Goal: Task Accomplishment & Management: Complete application form

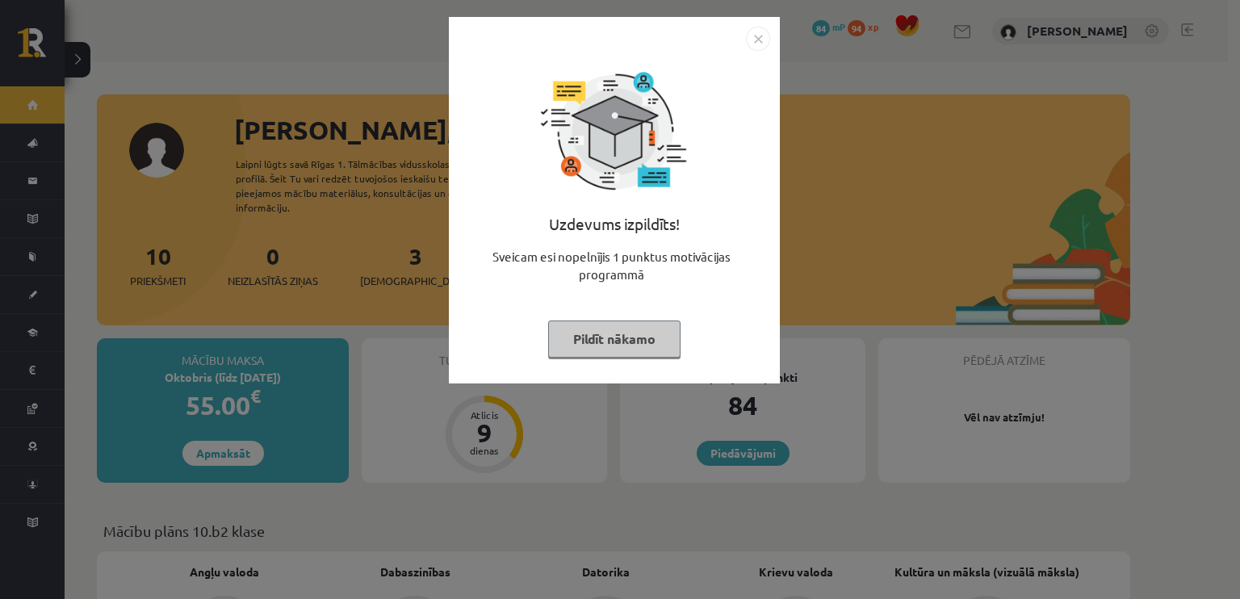
click at [590, 340] on button "Pildīt nākamo" at bounding box center [614, 339] width 132 height 37
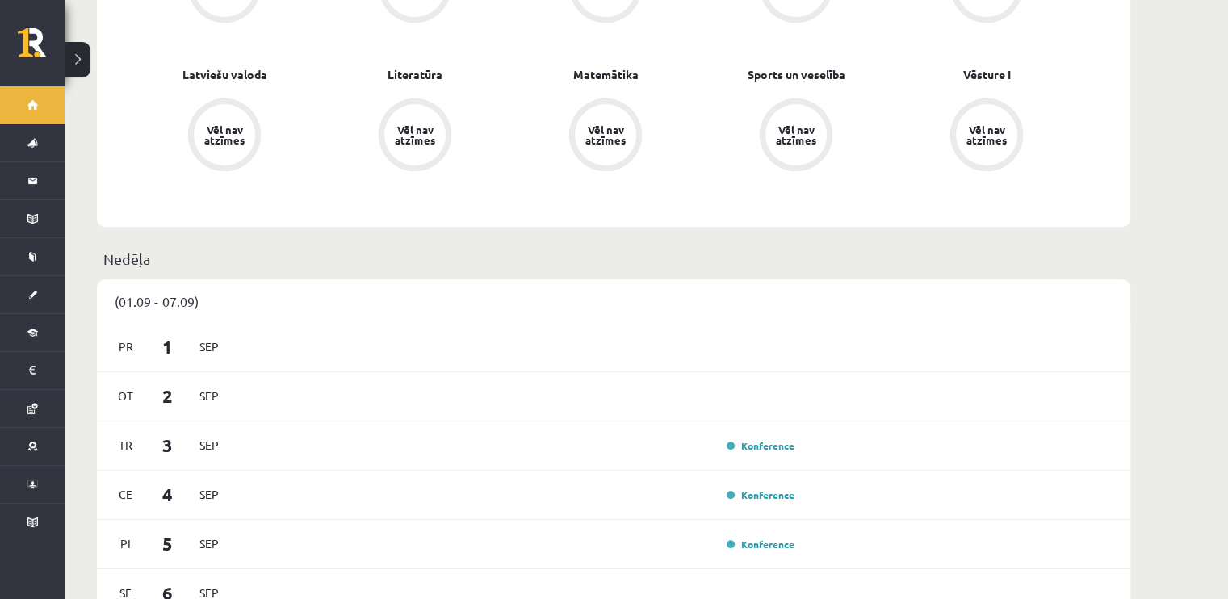
scroll to position [888, 0]
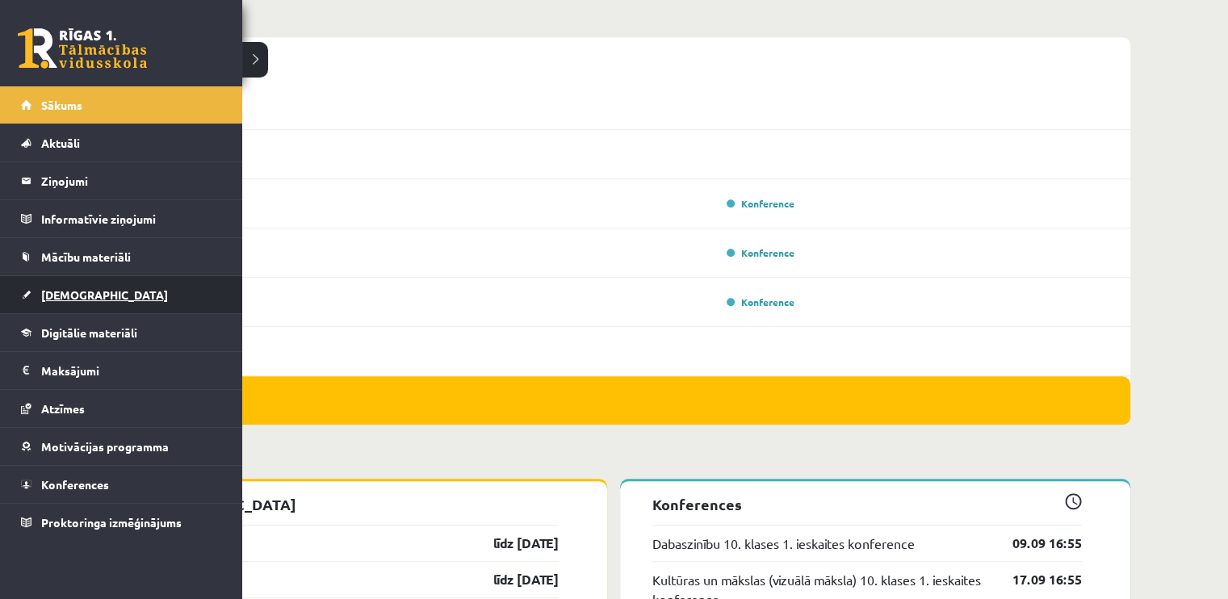
click at [60, 294] on span "[DEMOGRAPHIC_DATA]" at bounding box center [104, 295] width 127 height 15
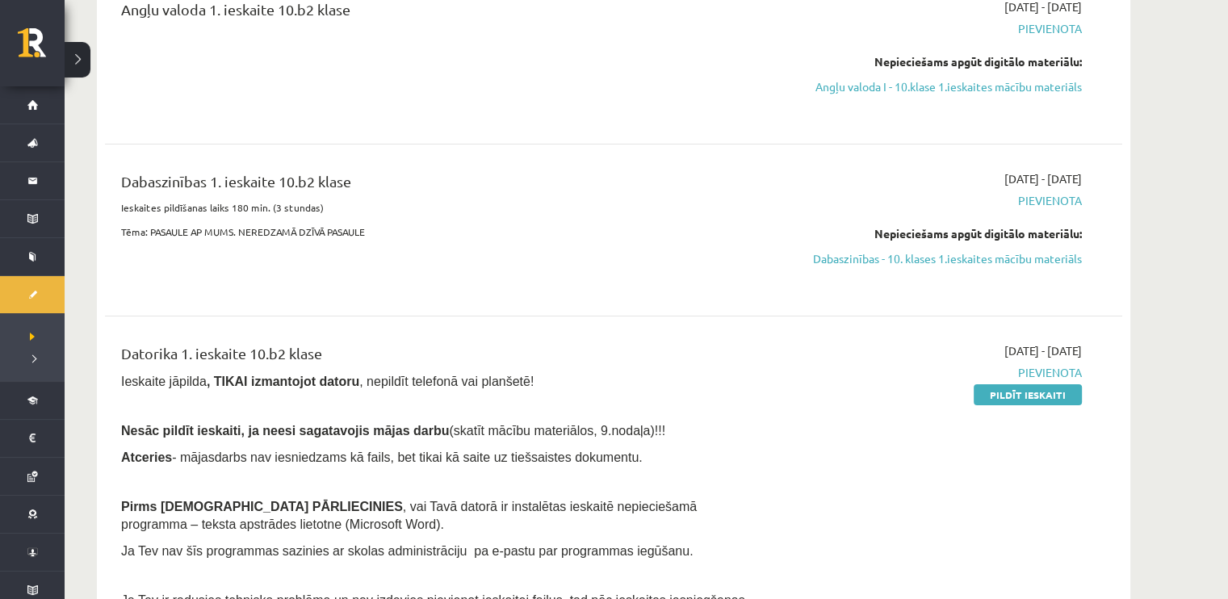
scroll to position [404, 0]
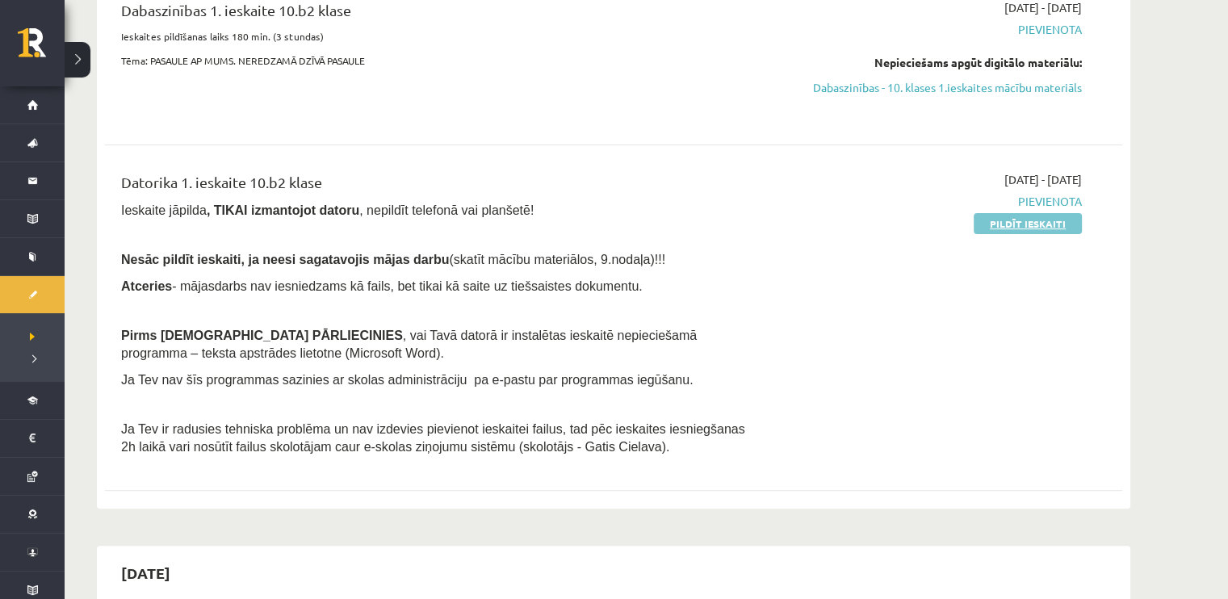
click at [1002, 228] on link "Pildīt ieskaiti" at bounding box center [1028, 223] width 108 height 21
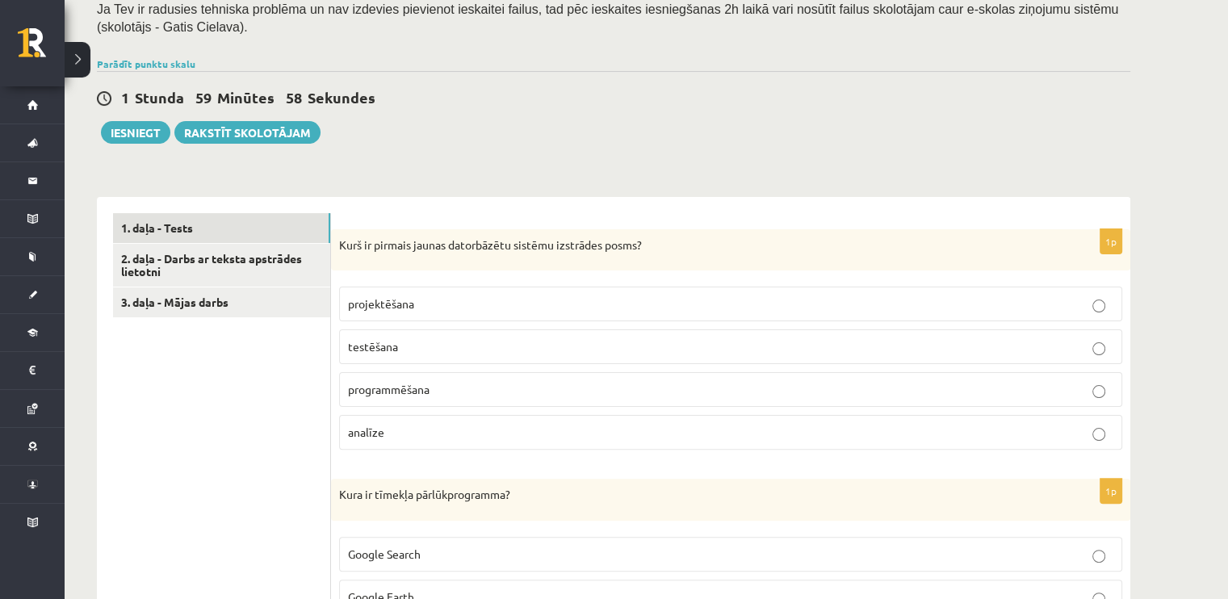
scroll to position [404, 0]
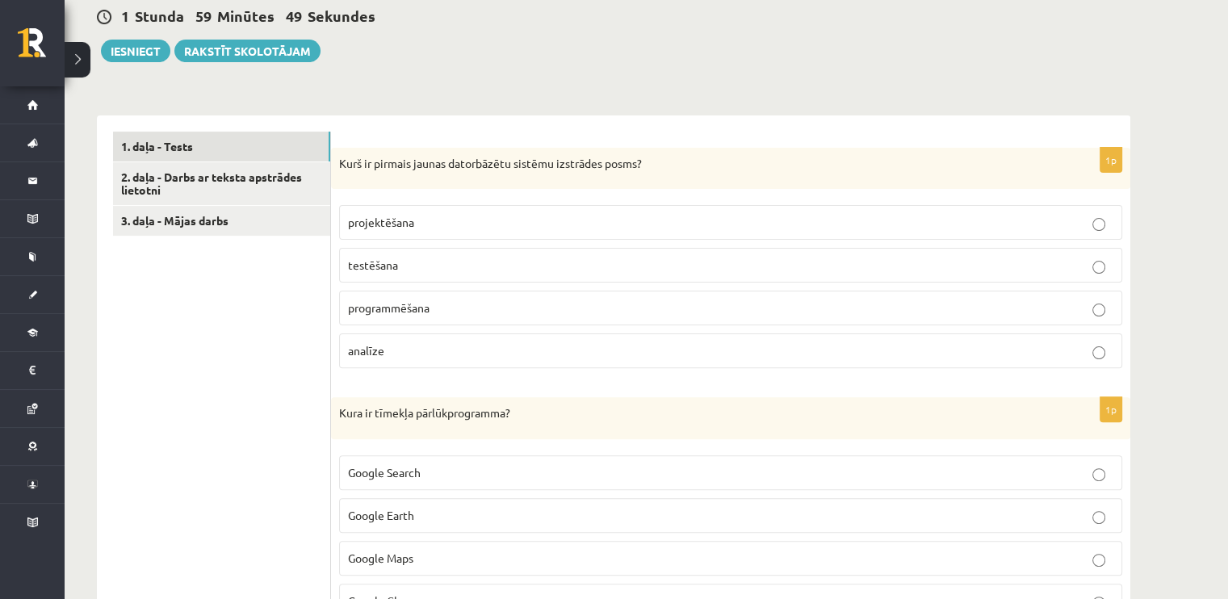
click at [558, 212] on label "projektēšana" at bounding box center [730, 222] width 783 height 35
click at [660, 164] on p "Kurš ir pirmais jaunas datorbāzētu sistēmu izstrādes posms?" at bounding box center [690, 164] width 703 height 16
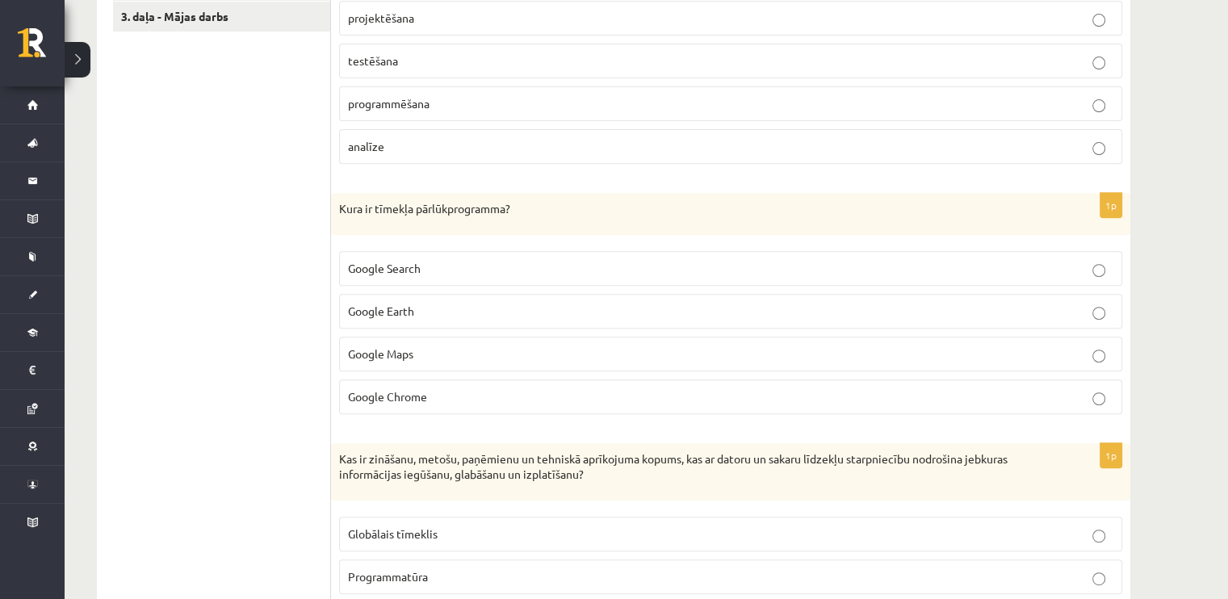
scroll to position [646, 0]
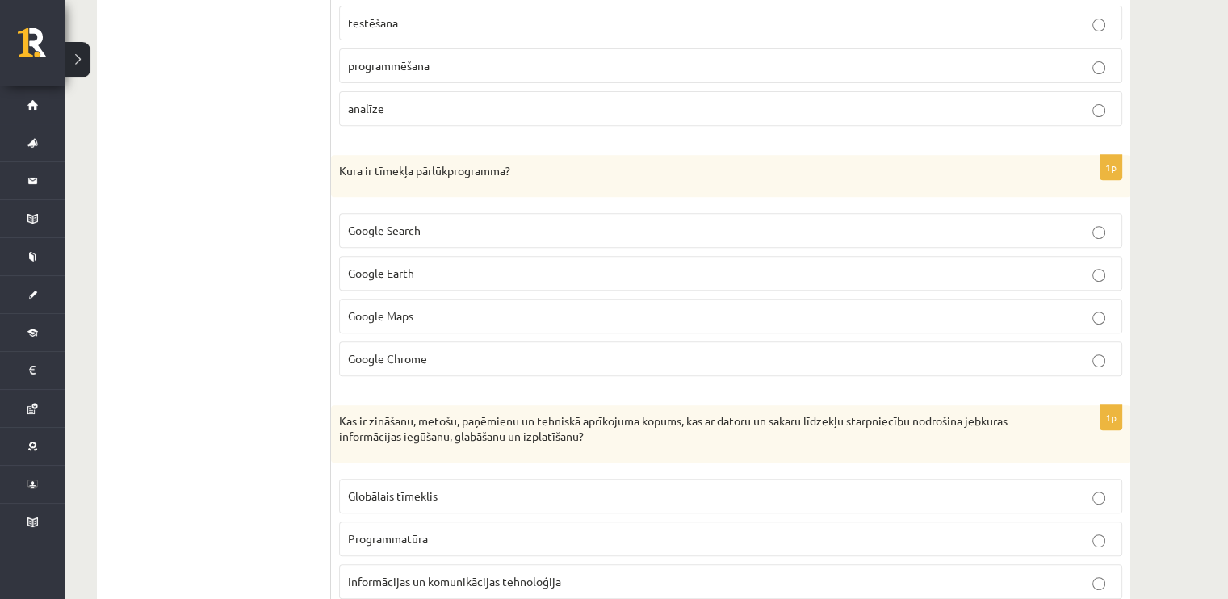
click at [397, 227] on span "Google Search" at bounding box center [384, 230] width 73 height 15
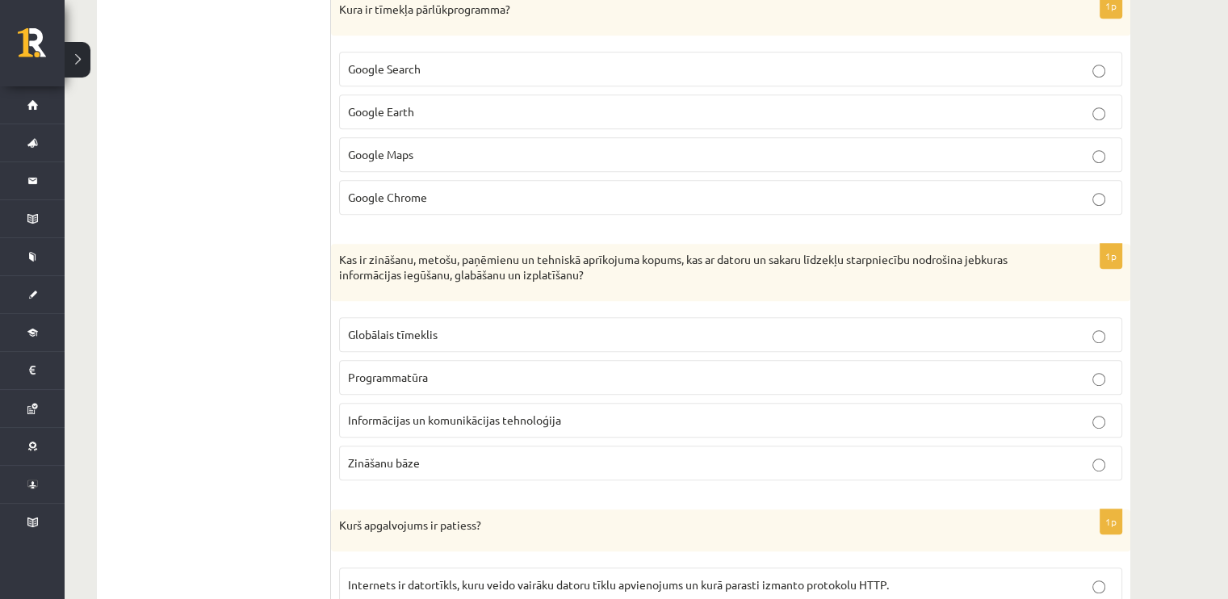
scroll to position [727, 0]
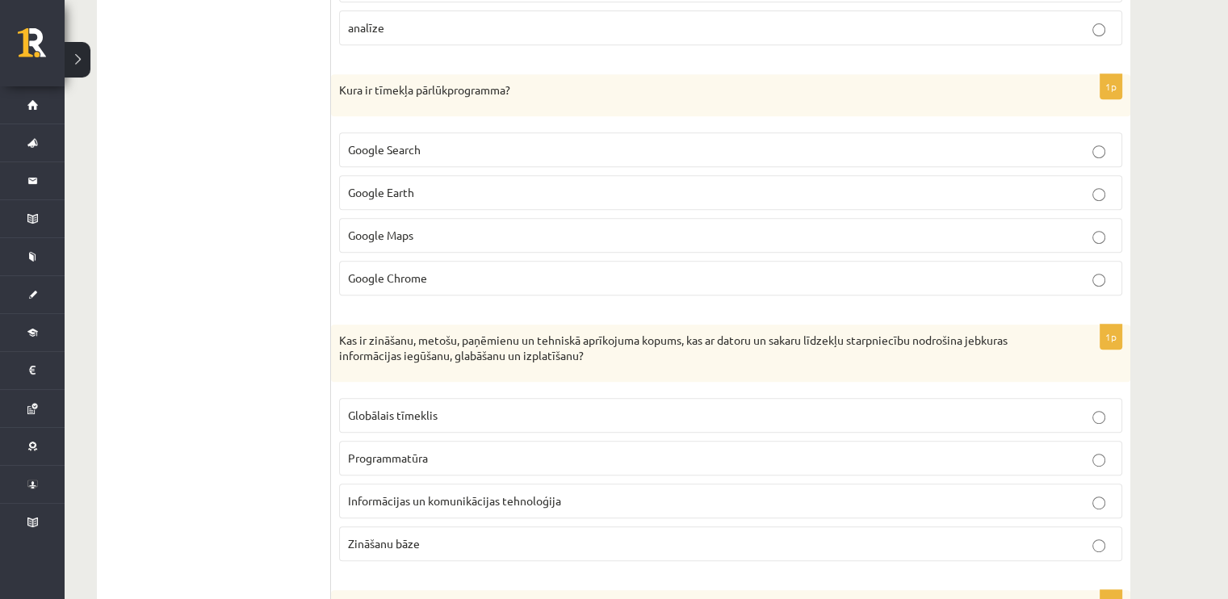
click at [379, 292] on label "Google Chrome" at bounding box center [730, 278] width 783 height 35
drag, startPoint x: 419, startPoint y: 93, endPoint x: 506, endPoint y: 95, distance: 86.4
click at [506, 95] on p "Kura ir tīmekļa pārlūkprogramma?" at bounding box center [690, 90] width 703 height 16
copy p "pārlūkprogramma"
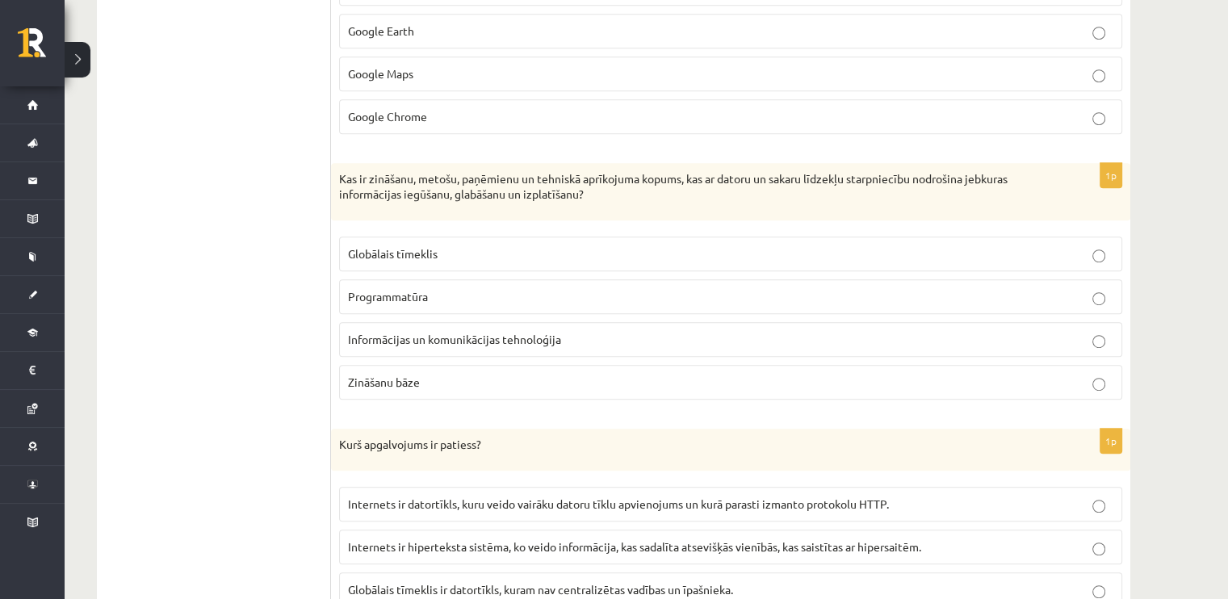
click at [404, 335] on span "Informācijas un komunikācijas tehnoloģija" at bounding box center [454, 339] width 213 height 15
click at [403, 374] on p "Zināšanu bāze" at bounding box center [731, 382] width 766 height 17
drag, startPoint x: 334, startPoint y: 173, endPoint x: 590, endPoint y: 186, distance: 257.1
click at [558, 178] on div "Kas ir zināšanu, metošu, paņēmienu un tehniskā aprīkojuma kopums, kas ar datoru…" at bounding box center [731, 191] width 800 height 57
click at [594, 187] on p "Kas ir zināšanu, metošu, paņēmienu un tehniskā aprīkojuma kopums, kas ar datoru…" at bounding box center [690, 186] width 703 height 31
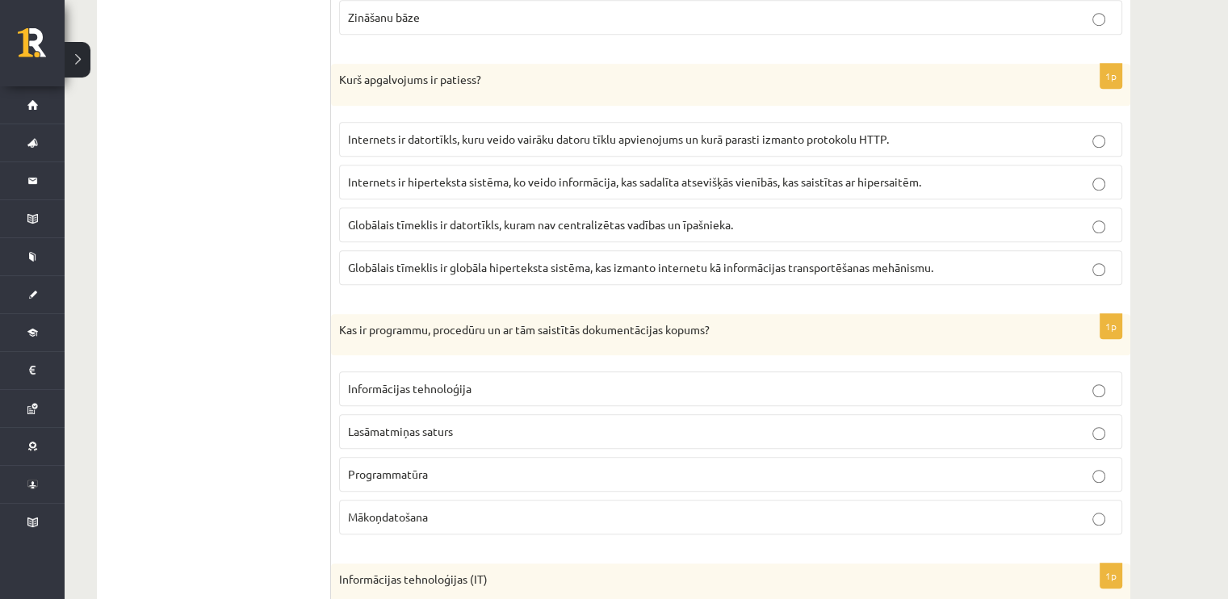
scroll to position [1292, 0]
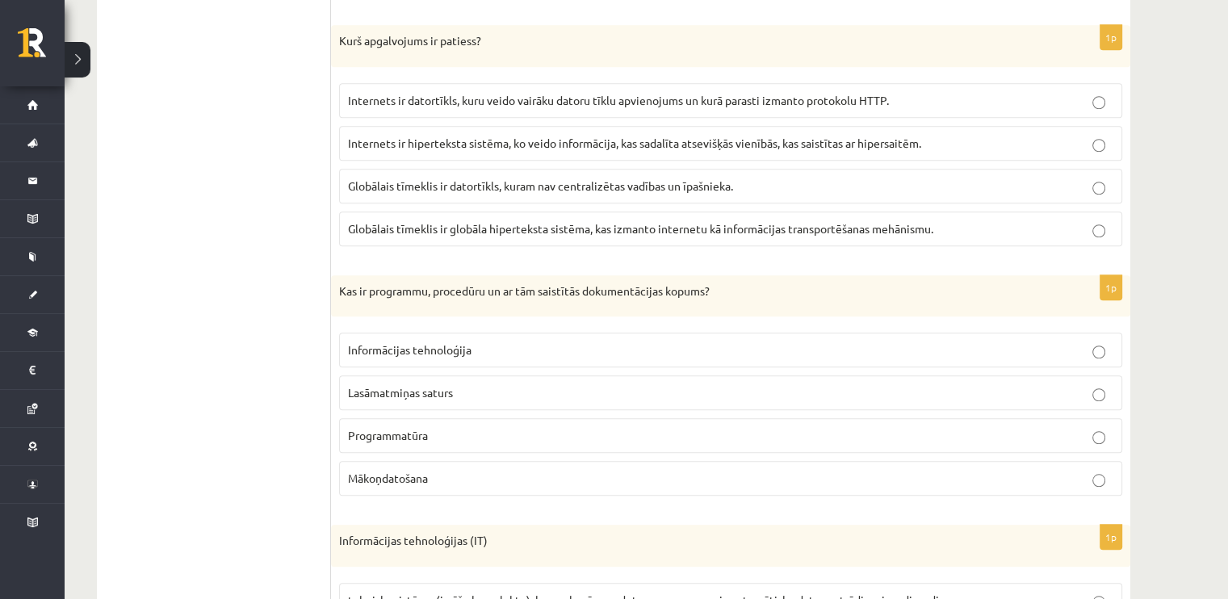
click at [369, 99] on span "Internets ir datortīkls, kuru veido vairāku datoru tīklu apvienojums un kurā pa…" at bounding box center [618, 100] width 541 height 15
click at [401, 233] on label "Globālais tīmeklis ir globāla hiperteksta sistēma, kas izmanto internetu kā inf…" at bounding box center [730, 229] width 783 height 35
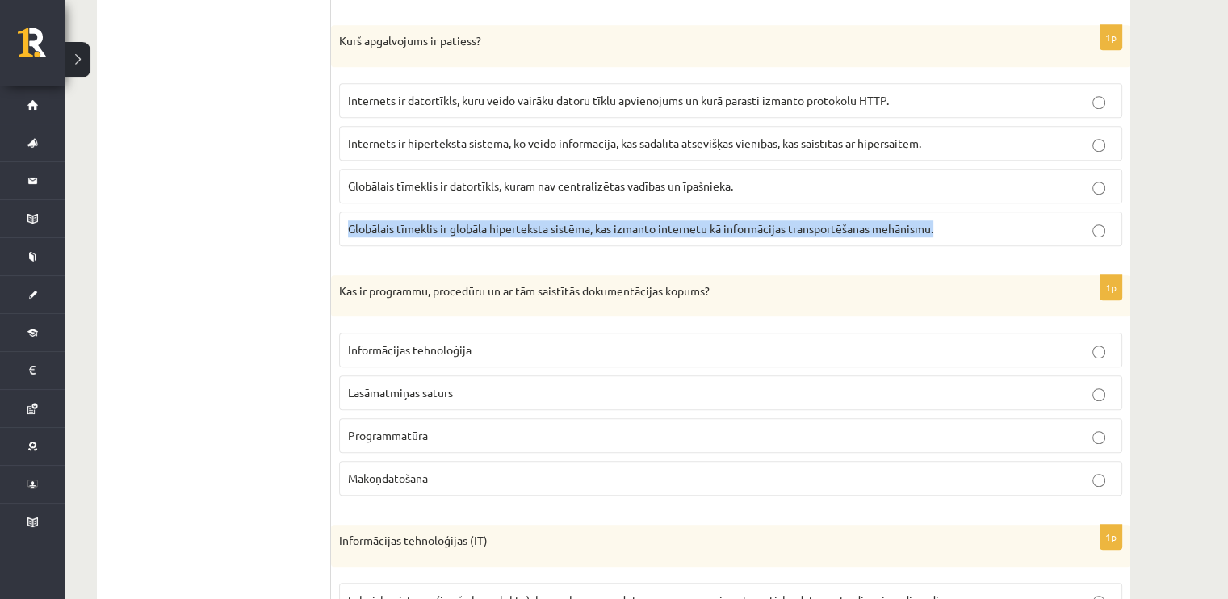
drag, startPoint x: 346, startPoint y: 222, endPoint x: 937, endPoint y: 220, distance: 590.4
click at [937, 220] on label "Globālais tīmeklis ir globāla hiperteksta sistēma, kas izmanto internetu kā inf…" at bounding box center [730, 229] width 783 height 35
copy span "Globālais tīmeklis ir globāla hiperteksta sistēma, kas izmanto internetu kā inf…"
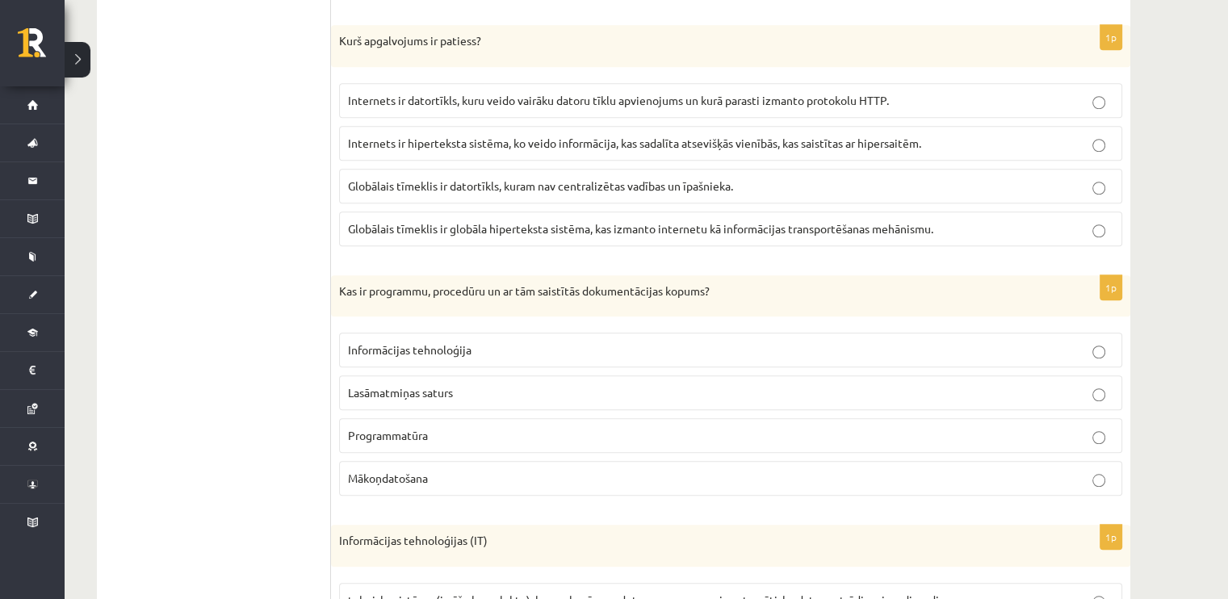
click at [731, 178] on p "Globālais tīmeklis ir datortīkls, kuram nav centralizētas vadības un īpašnieka." at bounding box center [731, 186] width 766 height 17
click at [470, 225] on span "Globālais tīmeklis ir globāla hiperteksta sistēma, kas izmanto internetu kā inf…" at bounding box center [641, 228] width 586 height 15
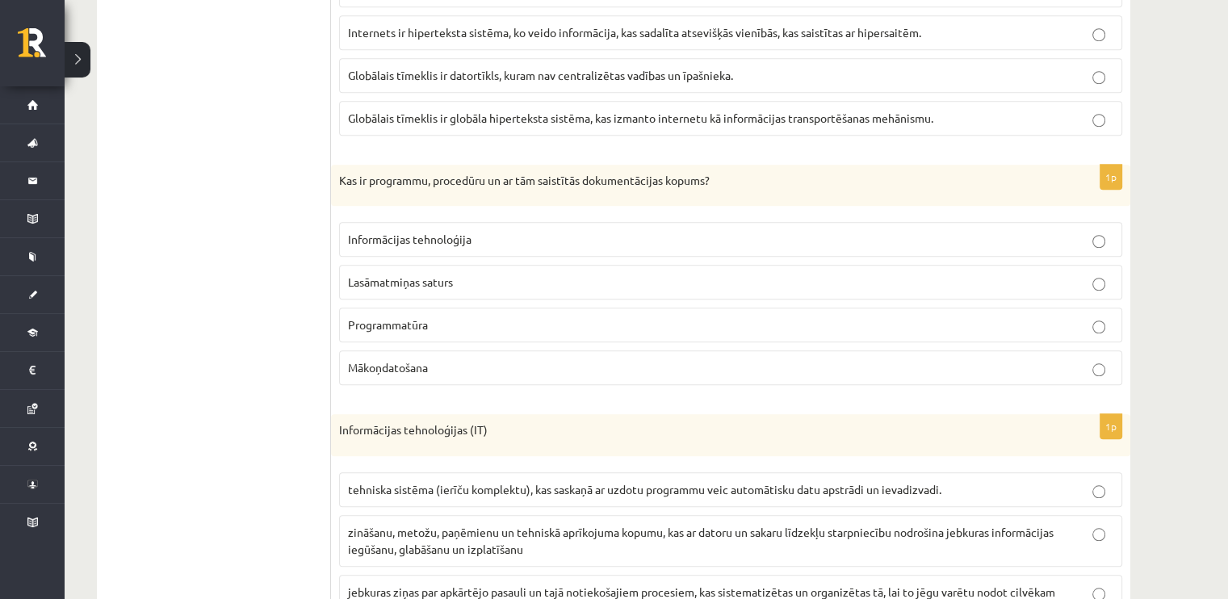
scroll to position [1454, 0]
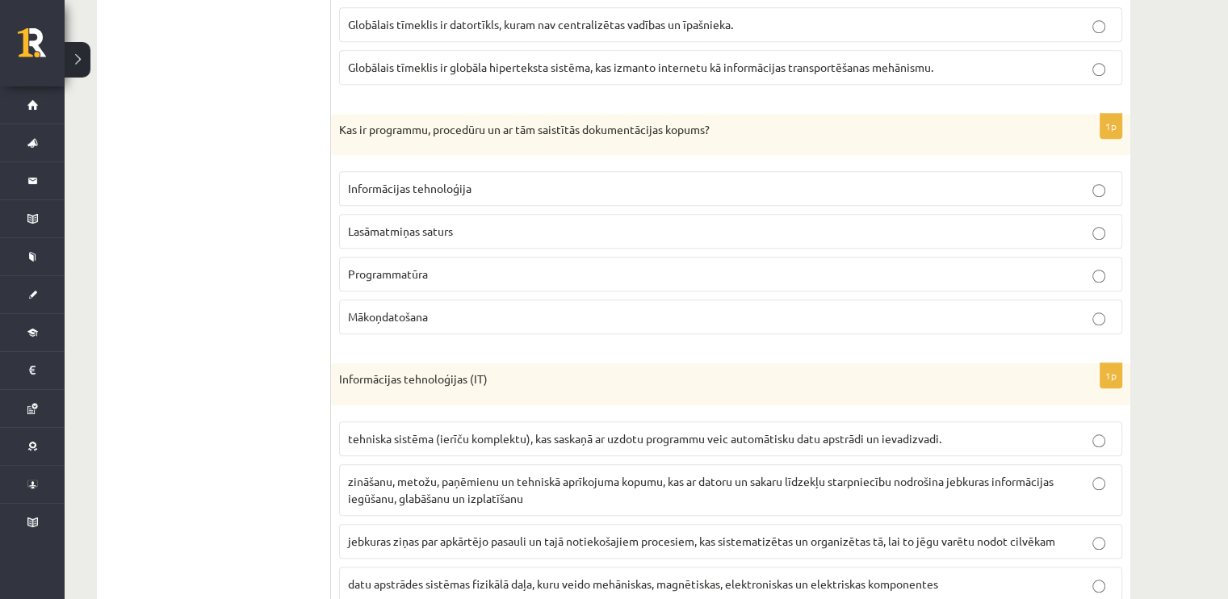
click at [343, 264] on label "Programmatūra" at bounding box center [730, 274] width 783 height 35
click at [376, 181] on span "Informācijas tehnoloģija" at bounding box center [410, 188] width 124 height 15
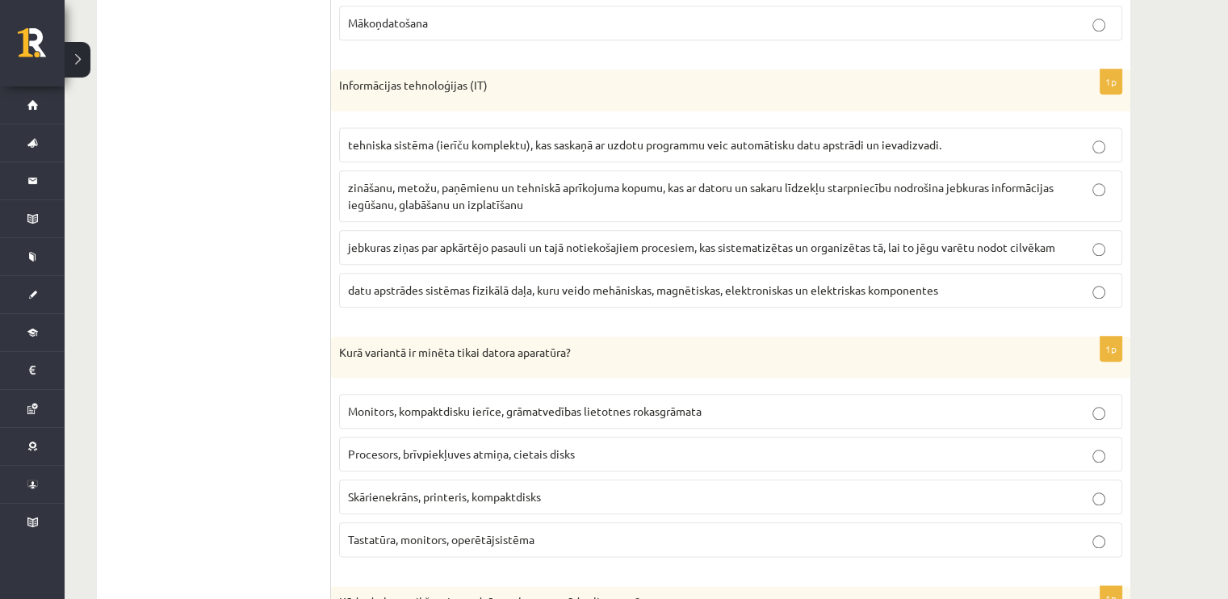
scroll to position [1777, 0]
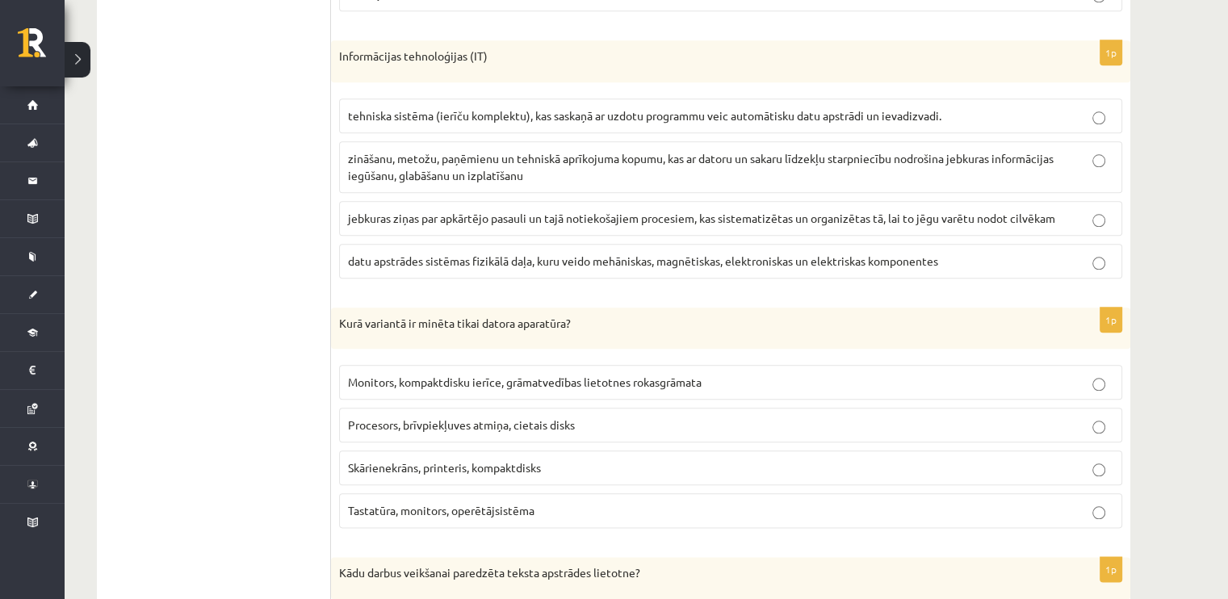
click at [575, 163] on p "zināšanu, metožu, paņēmienu un tehniskā aprīkojuma kopumu, kas ar datoru un sak…" at bounding box center [731, 167] width 766 height 34
click at [388, 211] on span "jebkuras ziņas par apkārtējo pasauli un tajā notiekošajiem procesiem, kas siste…" at bounding box center [701, 218] width 707 height 15
click at [473, 244] on label "datu apstrādes sistēmas fizikālā daļa, kuru veido mehāniskas, magnētiskas, elek…" at bounding box center [730, 261] width 783 height 35
click at [481, 211] on span "jebkuras ziņas par apkārtējo pasauli un tajā notiekošajiem procesiem, kas siste…" at bounding box center [701, 218] width 707 height 15
drag, startPoint x: 338, startPoint y: 51, endPoint x: 468, endPoint y: 51, distance: 130.0
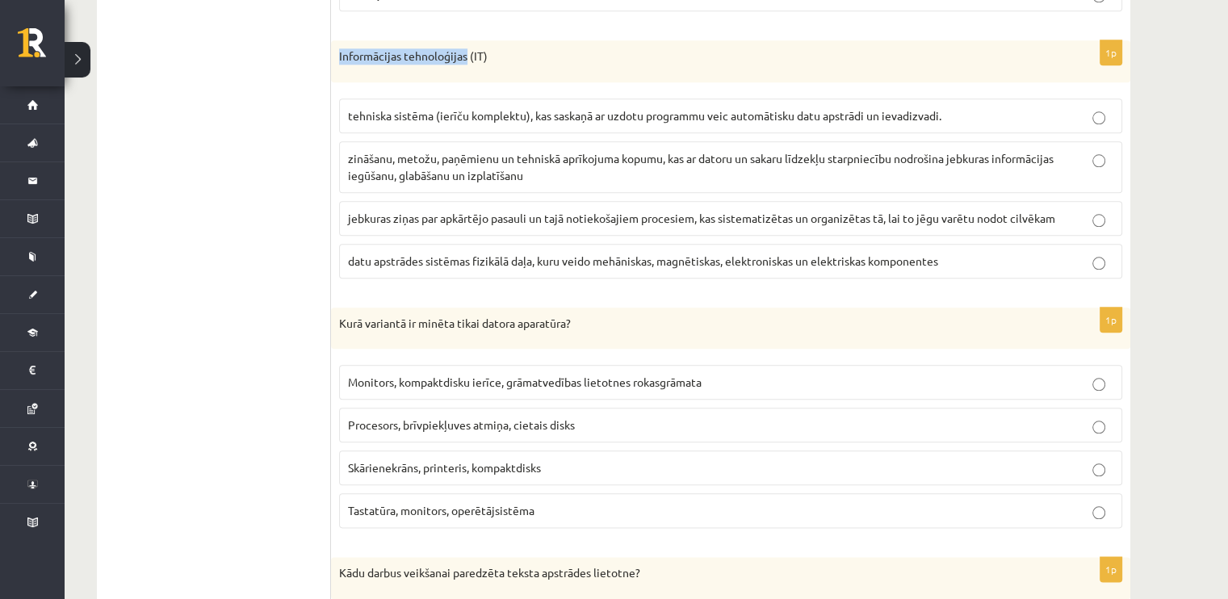
click at [468, 51] on div "Informācijas tehnoloģijas (IT)" at bounding box center [731, 61] width 800 height 42
copy p "Informācijas tehnoloģijas"
click at [589, 210] on p "jebkuras ziņas par apkārtējo pasauli un tajā notiekošajiem procesiem, kas siste…" at bounding box center [731, 218] width 766 height 17
click at [590, 162] on p "zināšanu, metožu, paņēmienu un tehniskā aprīkojuma kopumu, kas ar datoru un sak…" at bounding box center [731, 167] width 766 height 34
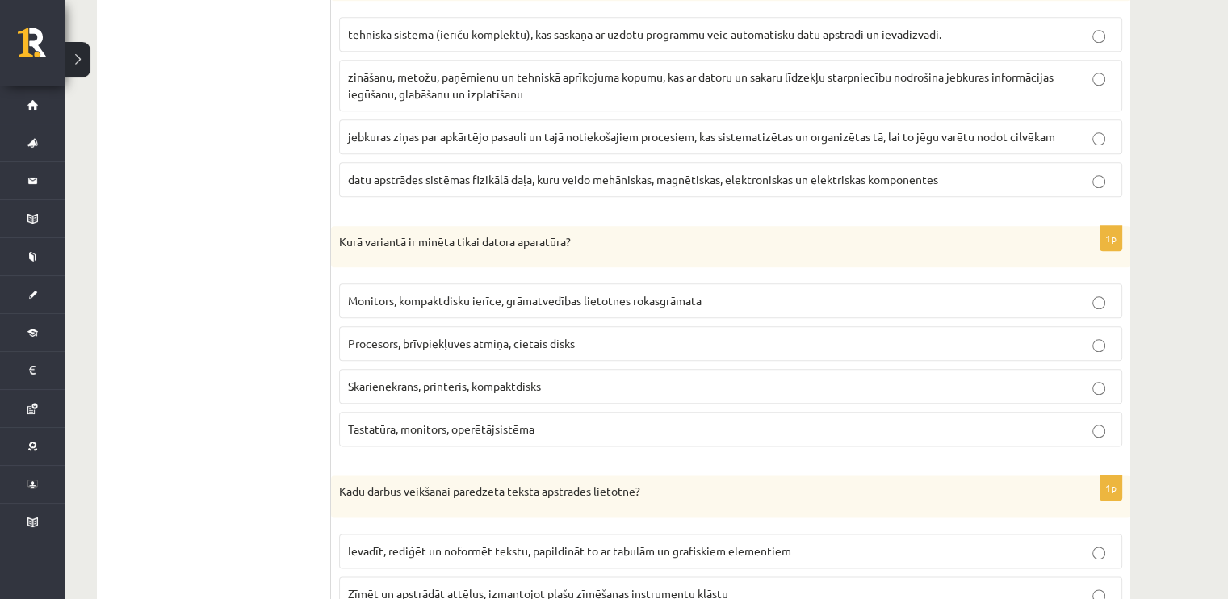
scroll to position [1938, 0]
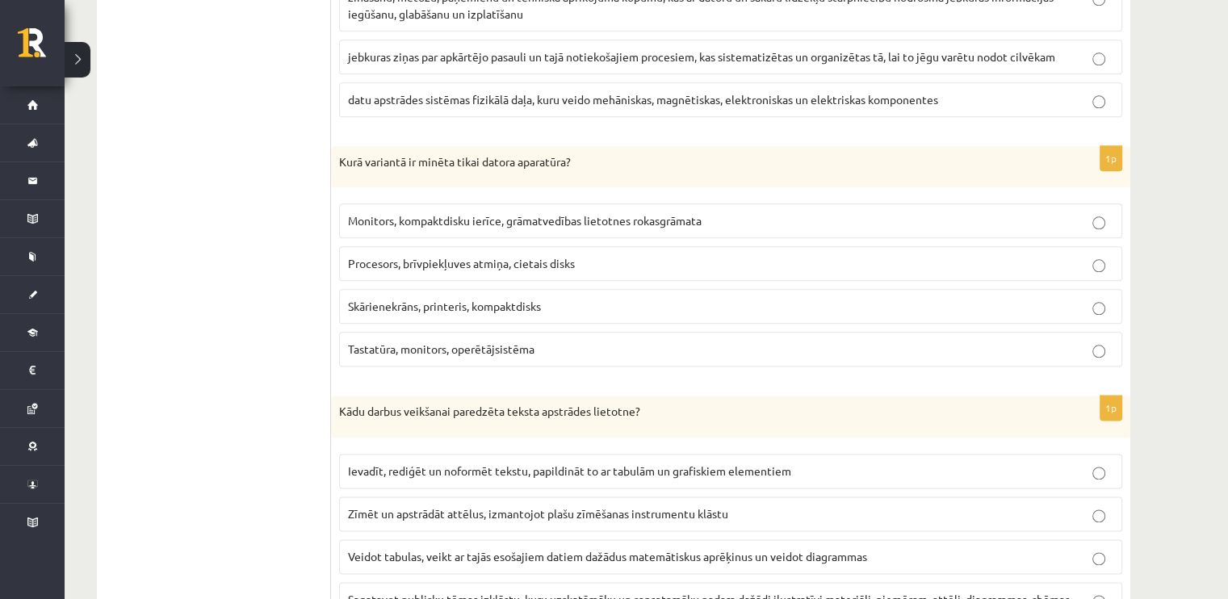
click at [520, 256] on span "Procesors, brīvpiekļuves atmiņa, cietais disks" at bounding box center [461, 263] width 227 height 15
click at [449, 213] on span "Monitors, kompaktdisku ierīce, grāmatvedības lietotnes rokasgrāmata" at bounding box center [525, 220] width 354 height 15
click at [433, 256] on span "Procesors, brīvpiekļuves atmiņa, cietais disks" at bounding box center [461, 263] width 227 height 15
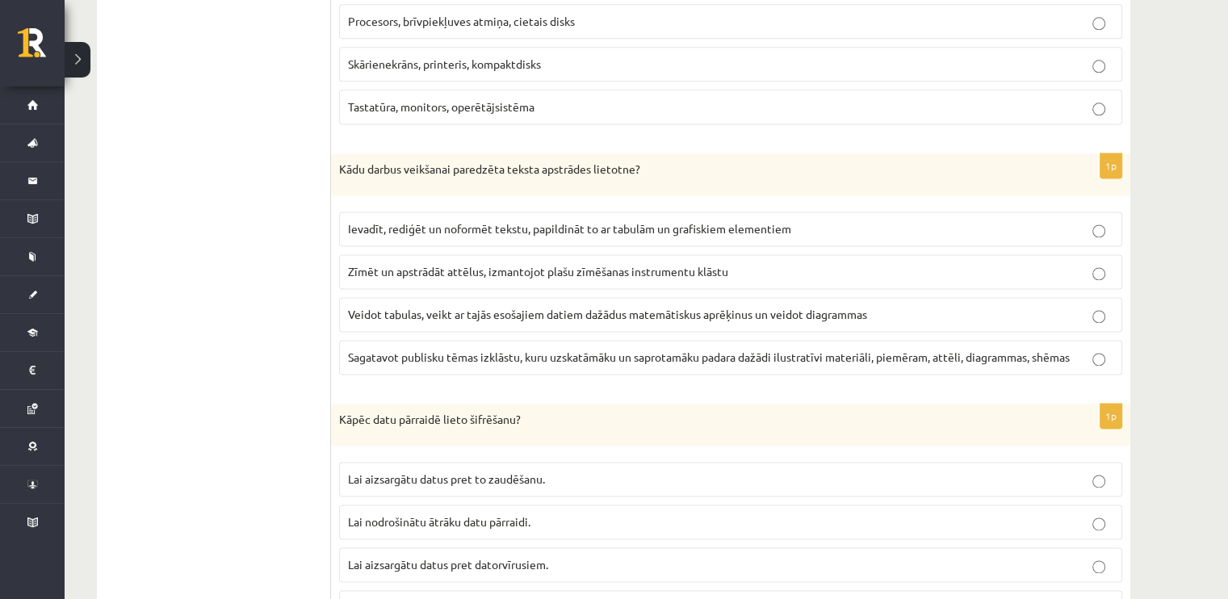
scroll to position [2261, 0]
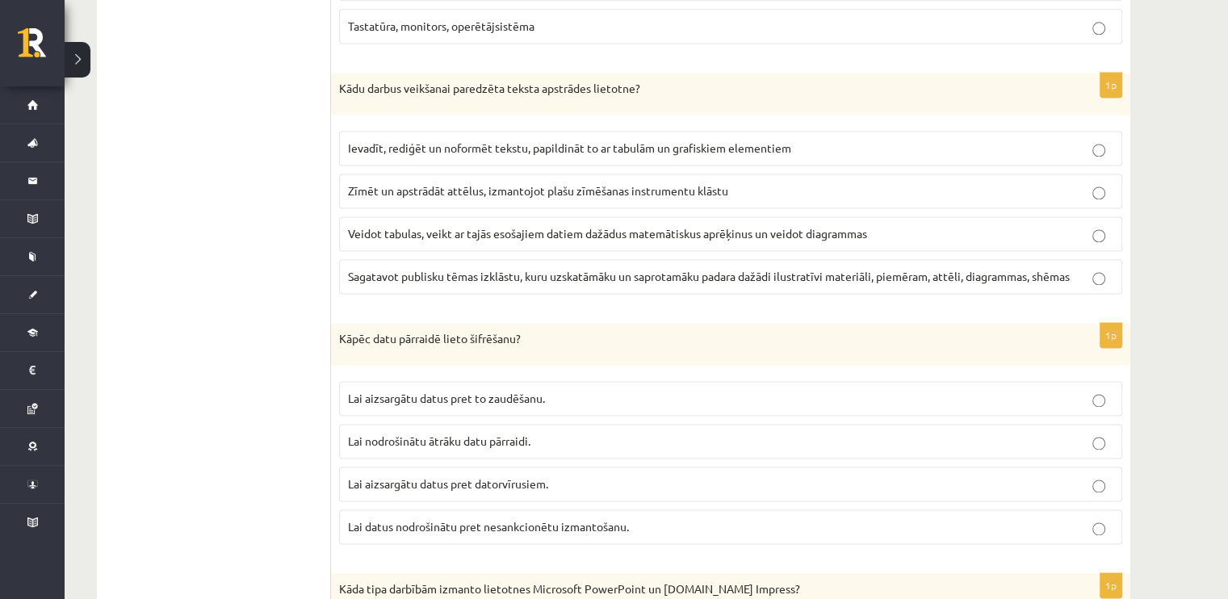
click at [472, 140] on p "Ievadīt, rediģēt un noformēt tekstu, papildināt to ar tabulām un grafiskiem ele…" at bounding box center [731, 148] width 766 height 17
click at [295, 112] on ul "1. daļa - Tests 2. daļa - Darbs ar teksta apstrādes lietotni 3. daļa - Mājas da…" at bounding box center [222, 540] width 218 height 4533
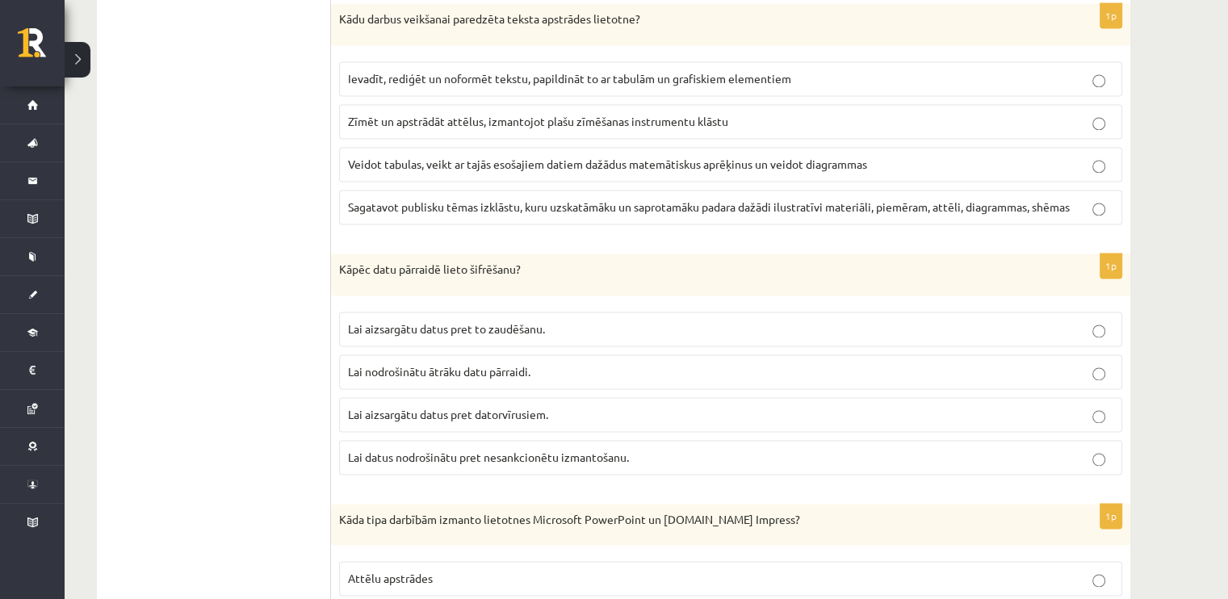
scroll to position [2423, 0]
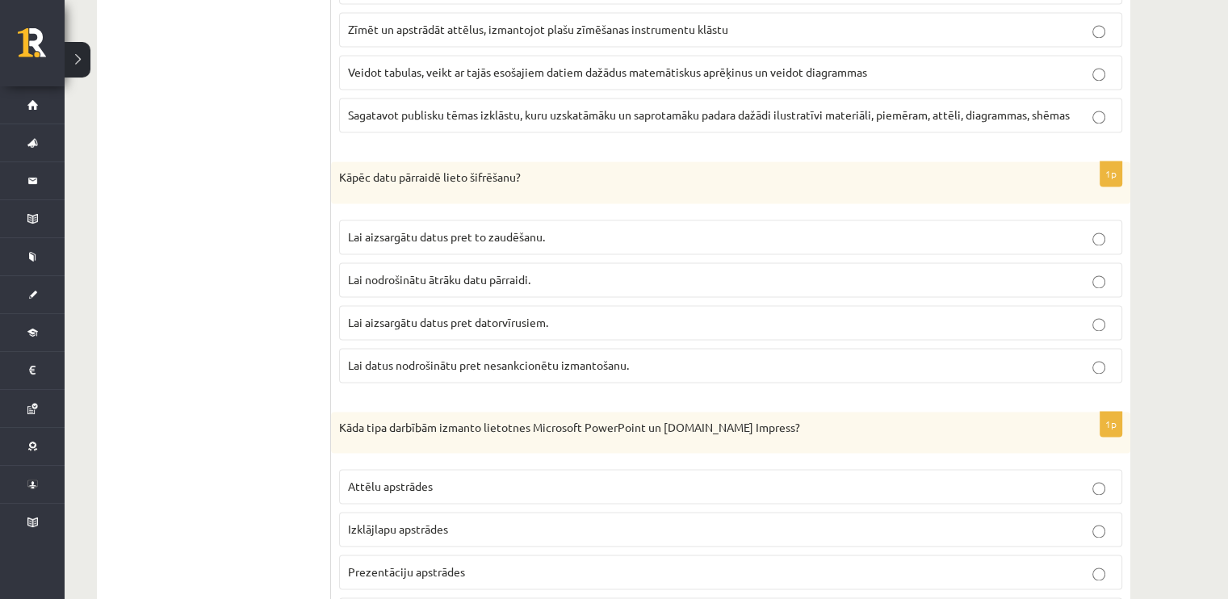
click at [429, 358] on span "Lai datus nodrošinātu pret nesankcionētu izmantošanu." at bounding box center [488, 365] width 281 height 15
click at [297, 316] on ul "1. daļa - Tests 2. daļa - Darbs ar teksta apstrādes lietotni 3. daļa - Mājas da…" at bounding box center [222, 379] width 218 height 4533
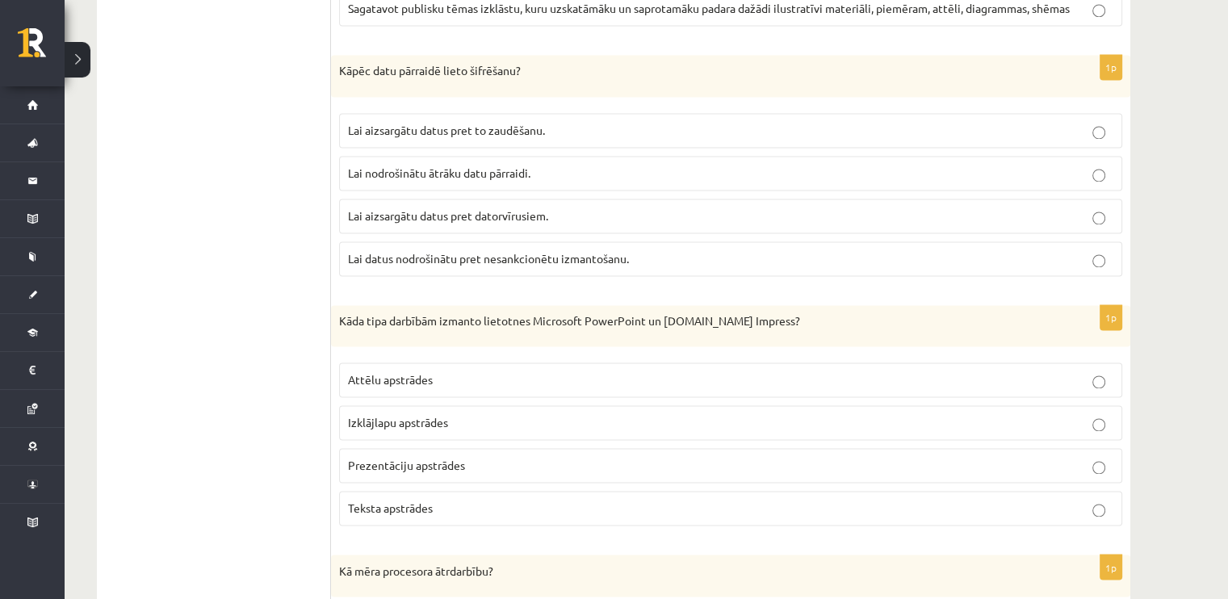
scroll to position [2665, 0]
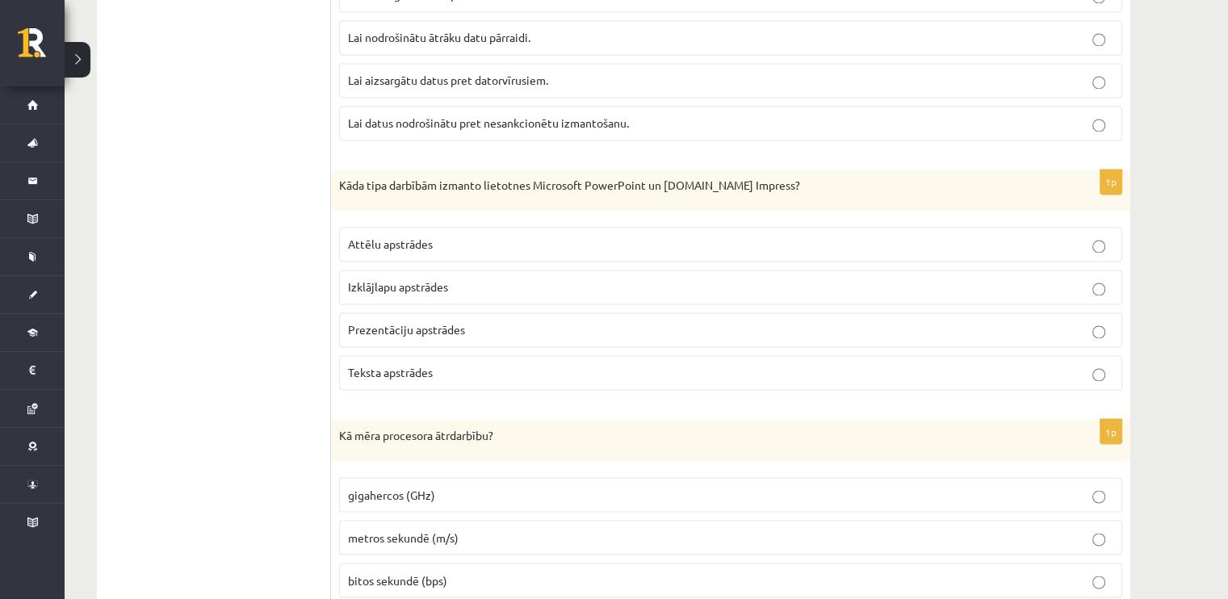
click at [404, 322] on span "Prezentāciju apstrādes" at bounding box center [406, 329] width 117 height 15
click at [292, 254] on ul "1. daļa - Tests 2. daļa - Darbs ar teksta apstrādes lietotni 3. daļa - Mājas da…" at bounding box center [222, 136] width 218 height 4533
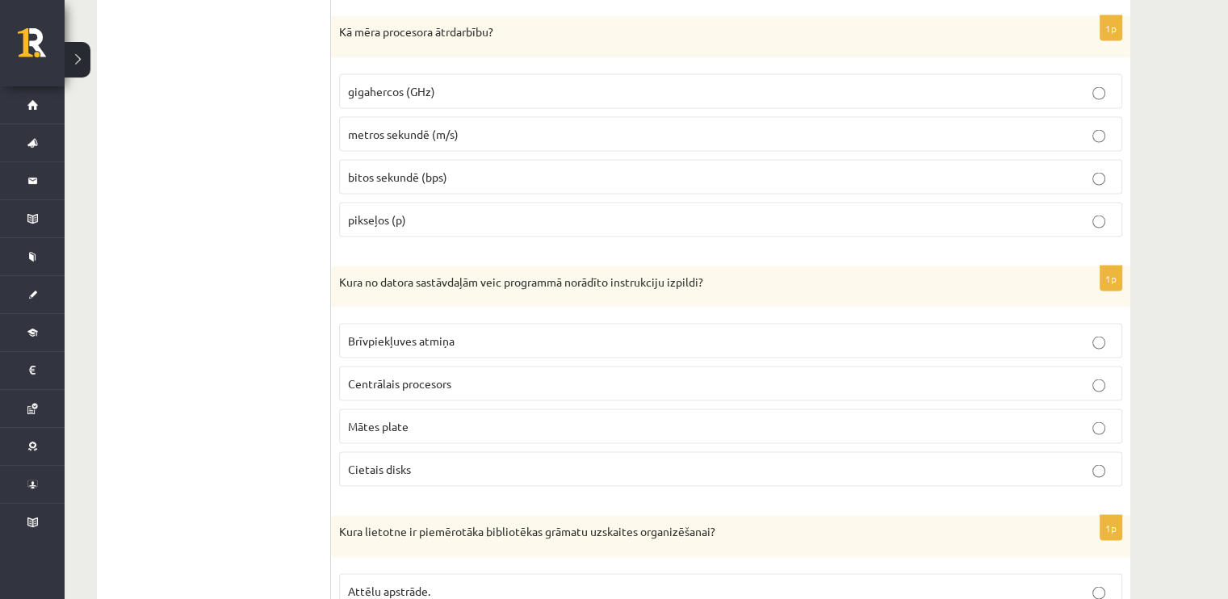
scroll to position [2988, 0]
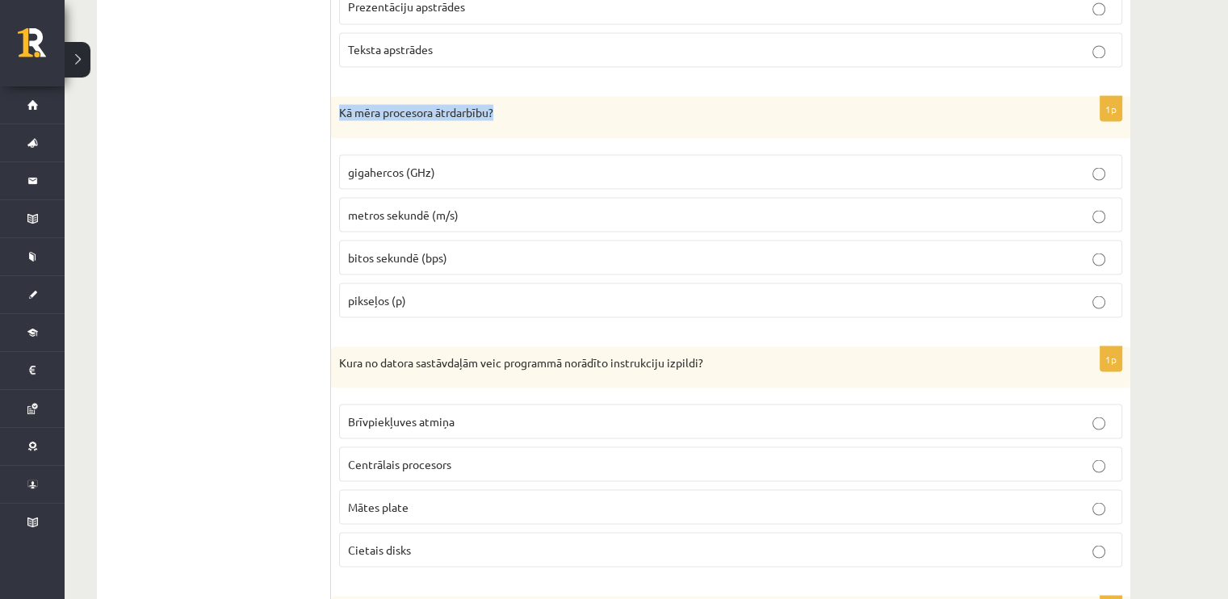
drag, startPoint x: 535, startPoint y: 101, endPoint x: 338, endPoint y: 103, distance: 197.1
click at [338, 103] on div "Kā mēra procesora ātrdarbību?" at bounding box center [731, 117] width 800 height 42
copy p "Kā mēra procesora ātrdarbību?"
click at [460, 163] on p "gigahercos (GHz)" at bounding box center [731, 171] width 766 height 17
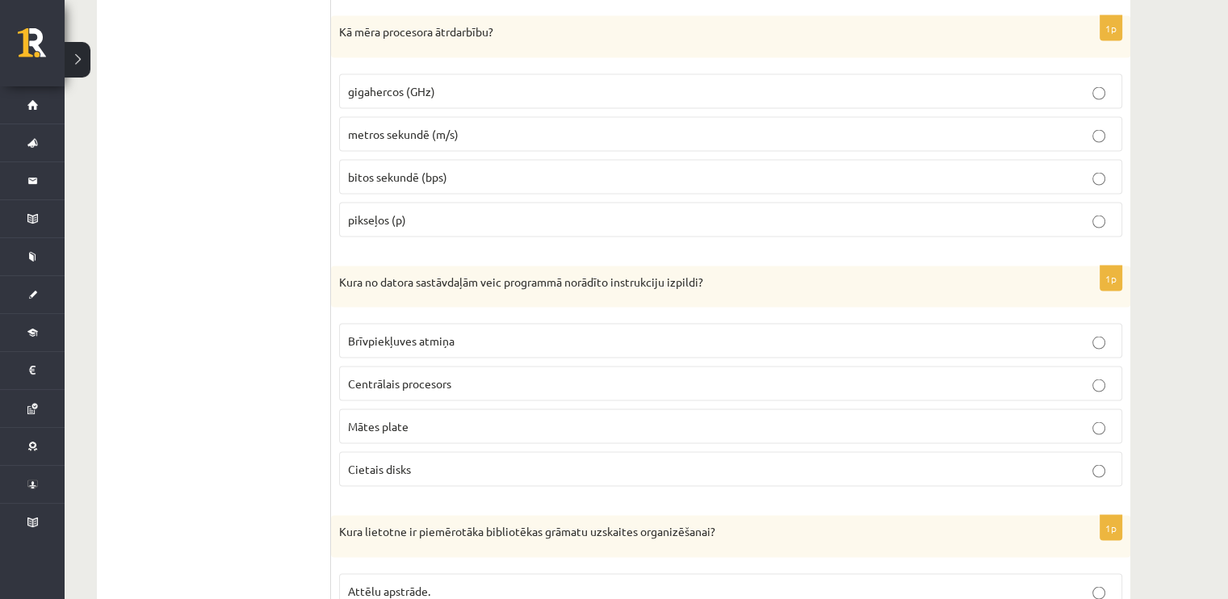
scroll to position [3311, 0]
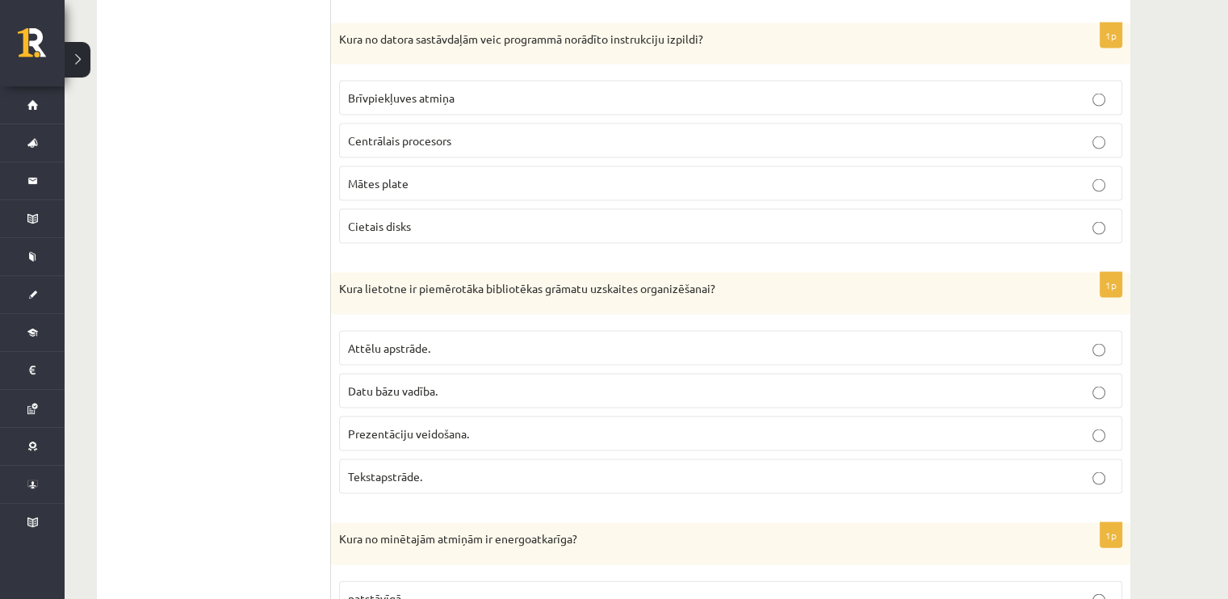
click at [392, 176] on span "Mātes plate" at bounding box center [378, 183] width 61 height 15
click at [361, 134] on p "Centrālais procesors" at bounding box center [731, 140] width 766 height 17
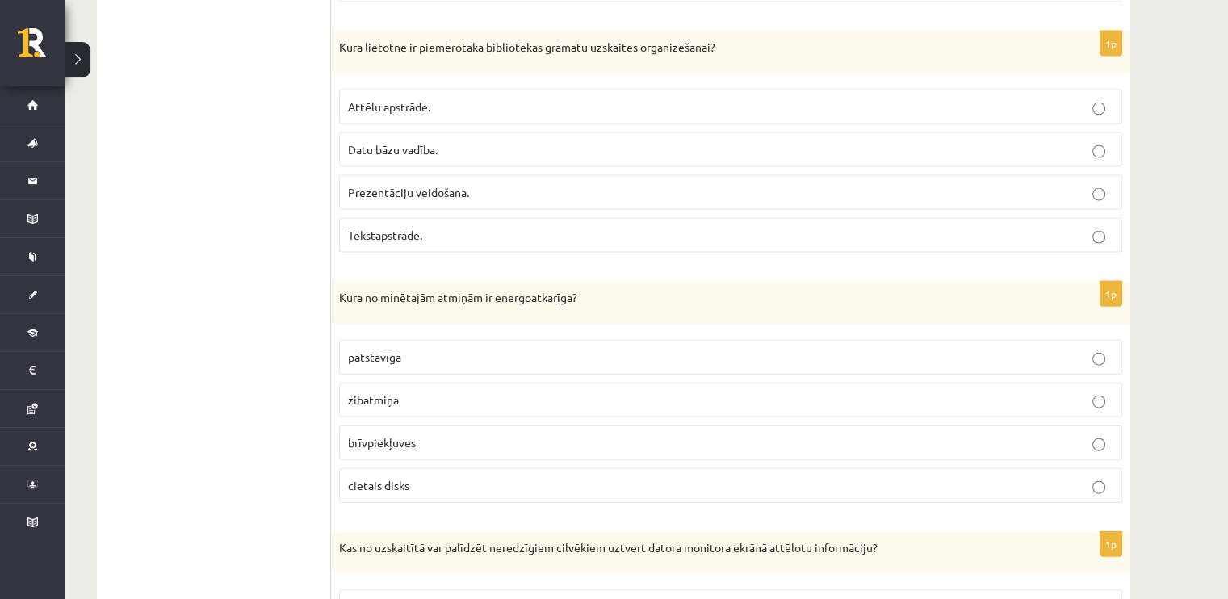
scroll to position [3553, 0]
click at [469, 141] on p "Datu bāzu vadība." at bounding box center [731, 149] width 766 height 17
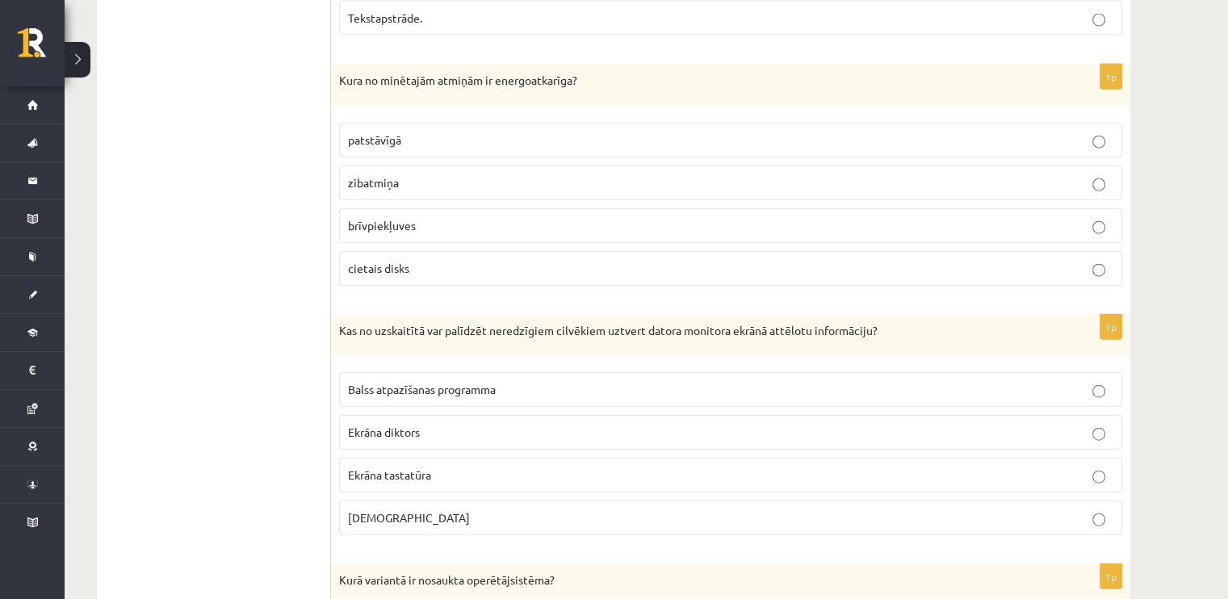
scroll to position [3796, 0]
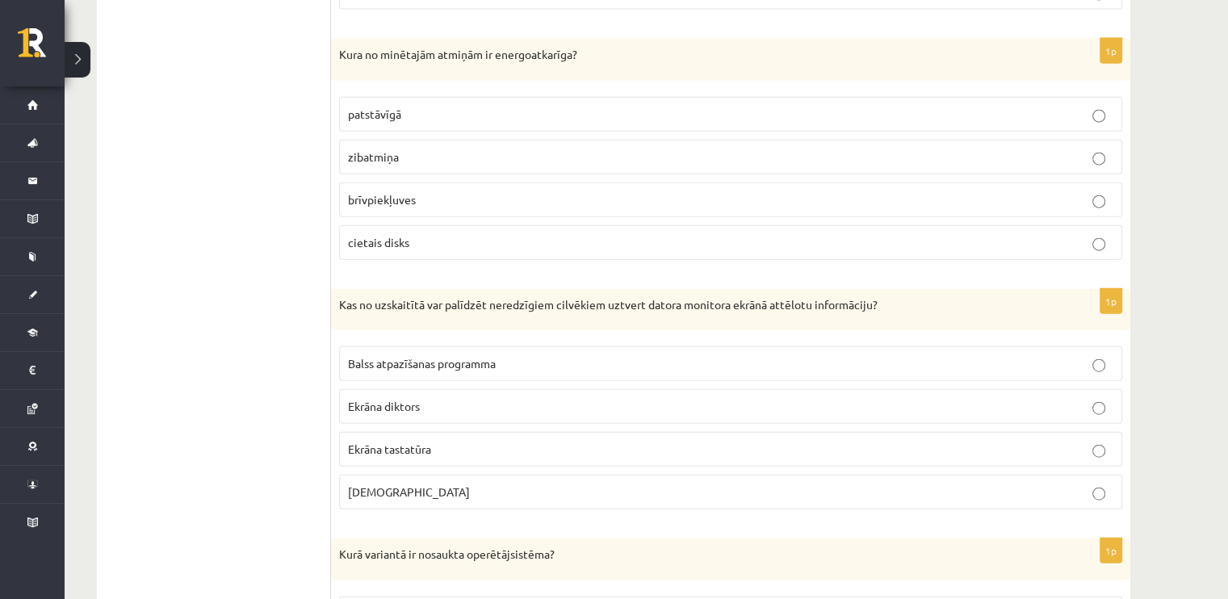
click at [365, 149] on span "zibatmiņa" at bounding box center [373, 156] width 51 height 15
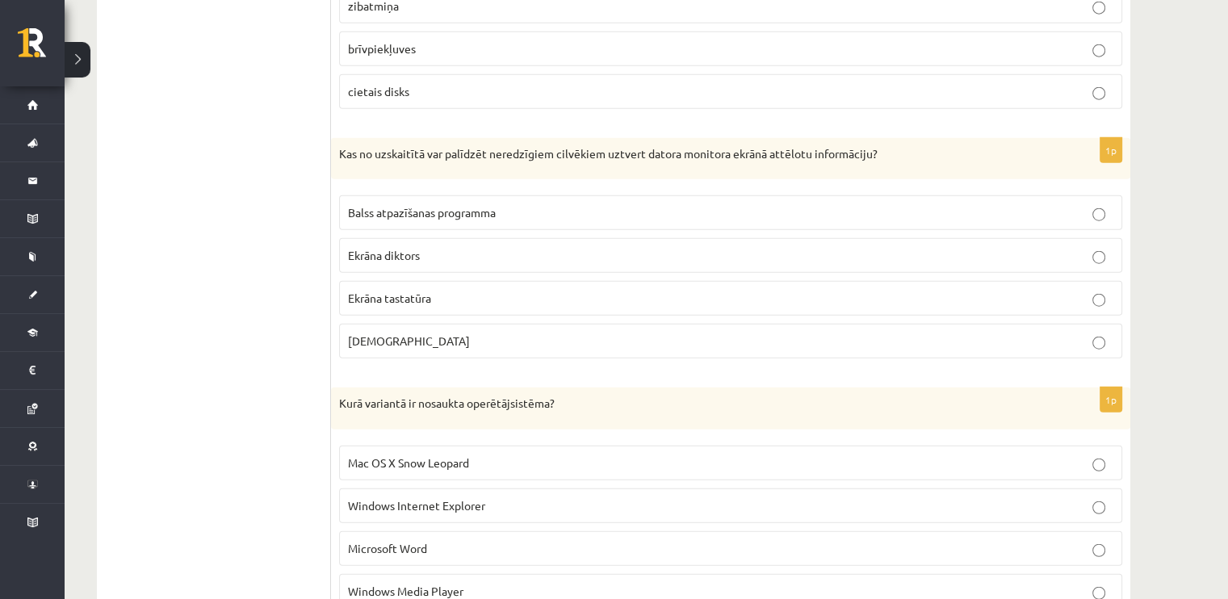
scroll to position [3957, 0]
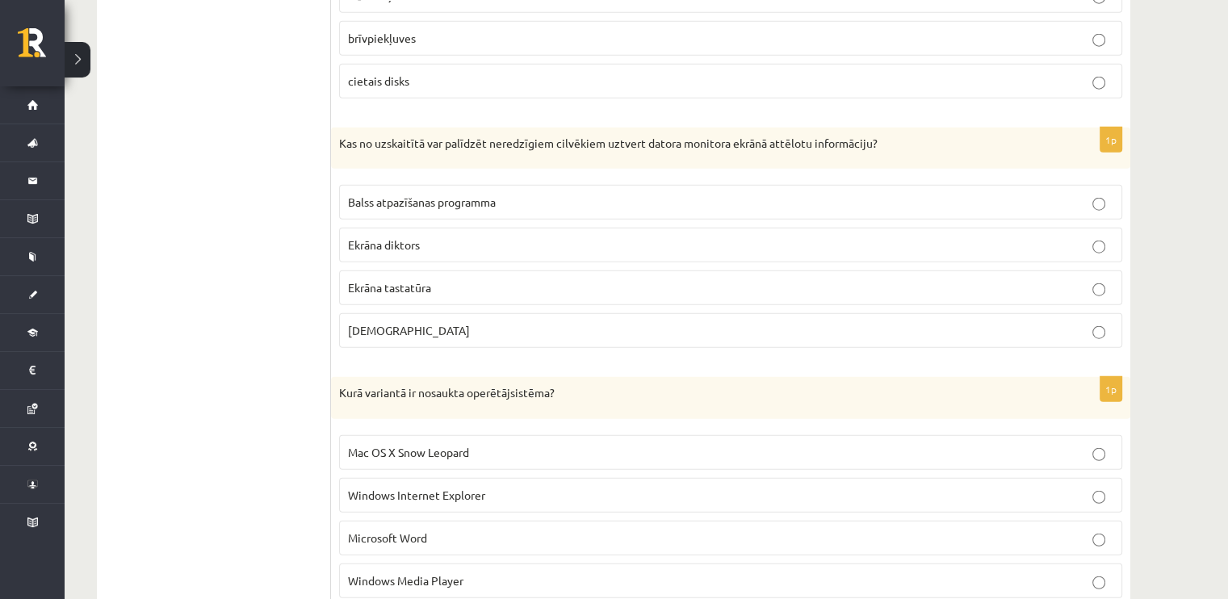
click at [410, 237] on span "Ekrāna diktors" at bounding box center [384, 244] width 72 height 15
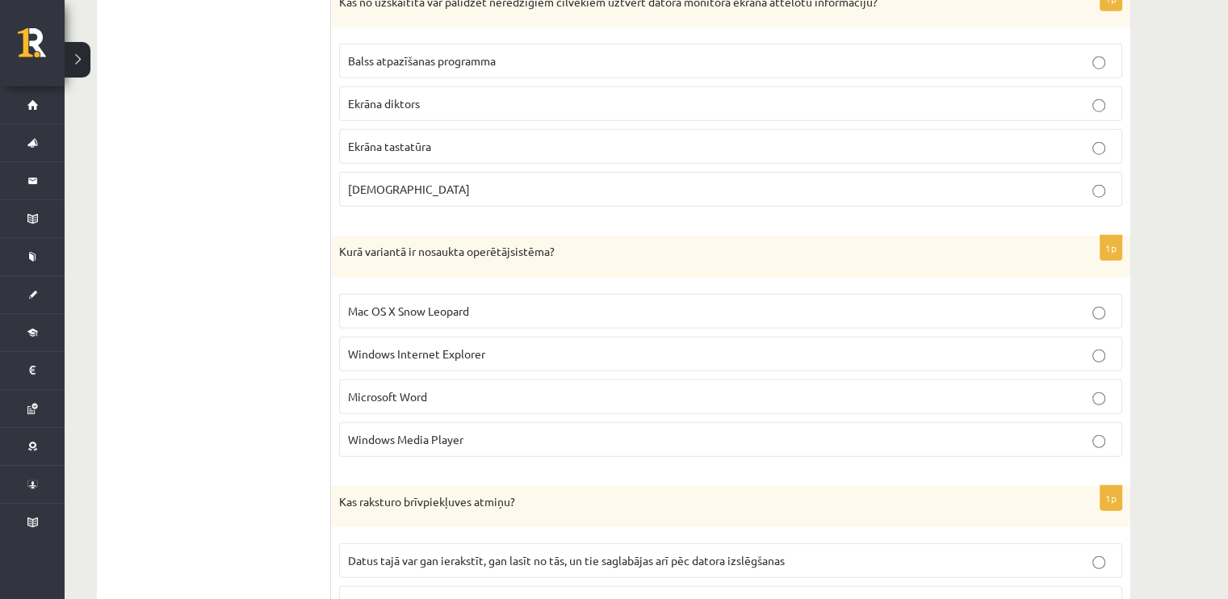
scroll to position [4199, 0]
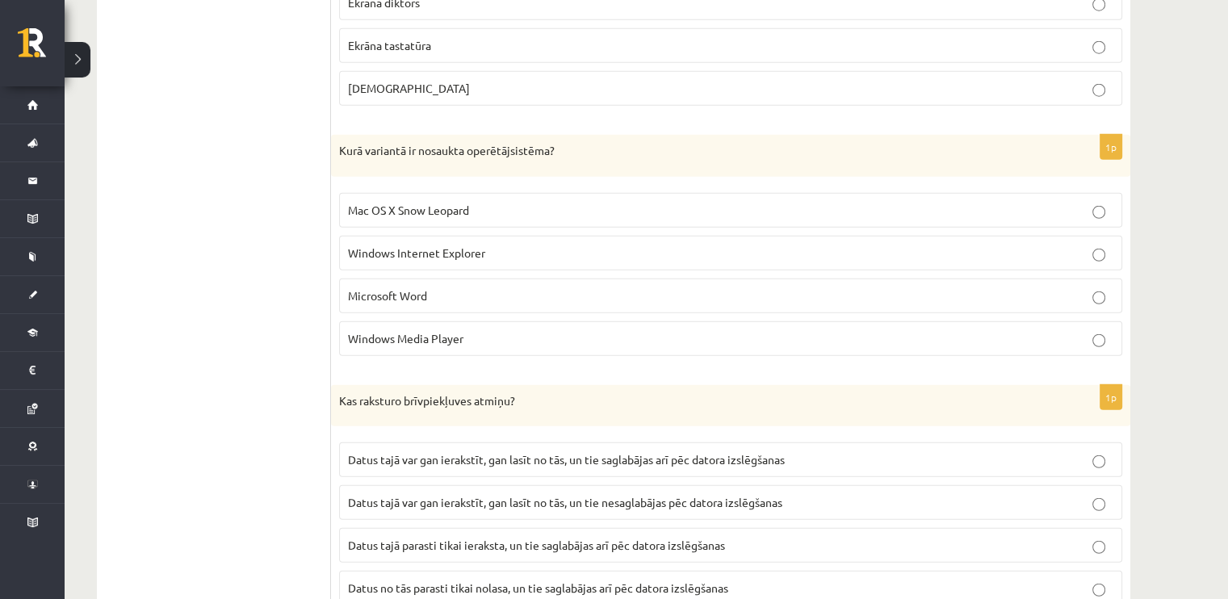
click at [424, 203] on span "Mac OS X Snow Leopard" at bounding box center [408, 210] width 121 height 15
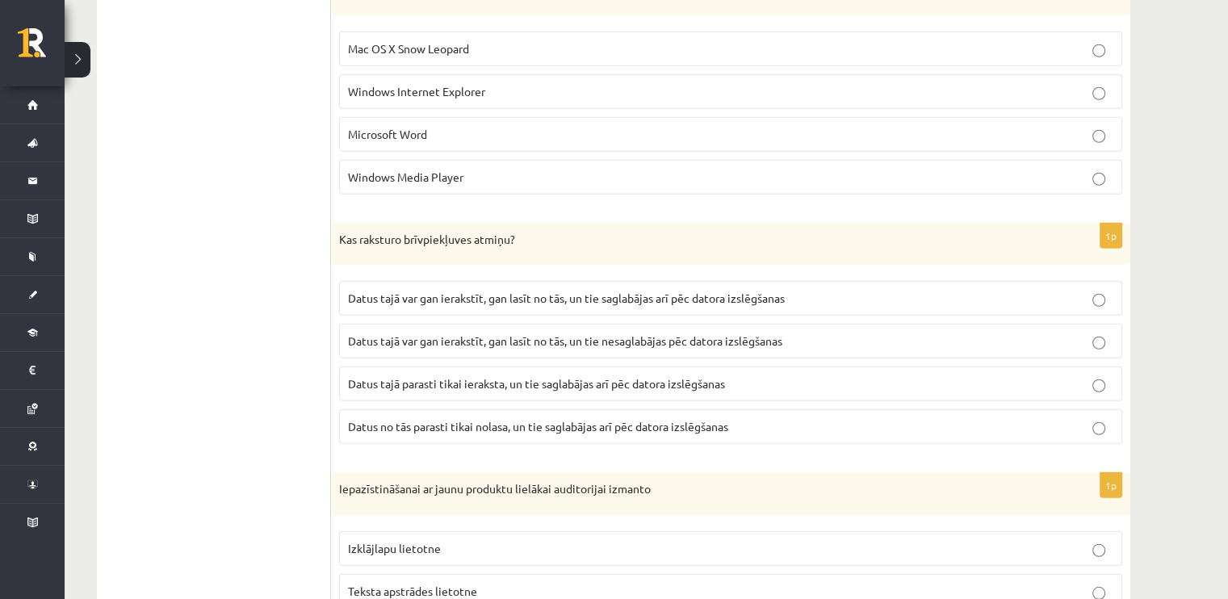
scroll to position [4442, 0]
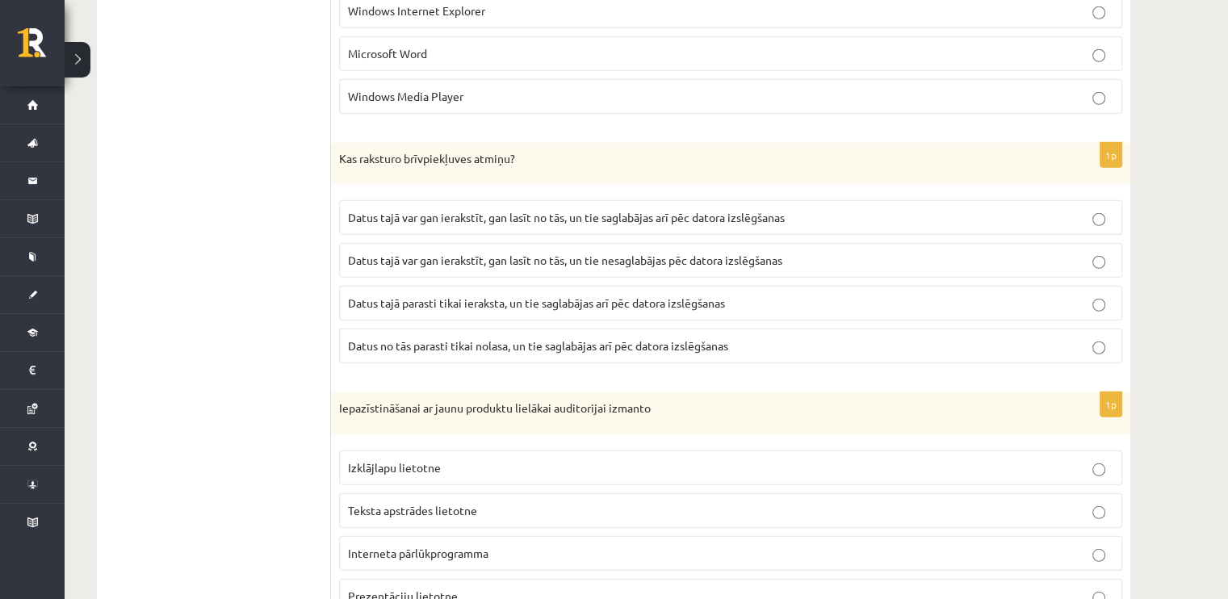
click at [391, 210] on span "Datus tajā var gan ierakstīt, gan lasīt no tās, un tie saglabājas arī pēc dator…" at bounding box center [566, 217] width 437 height 15
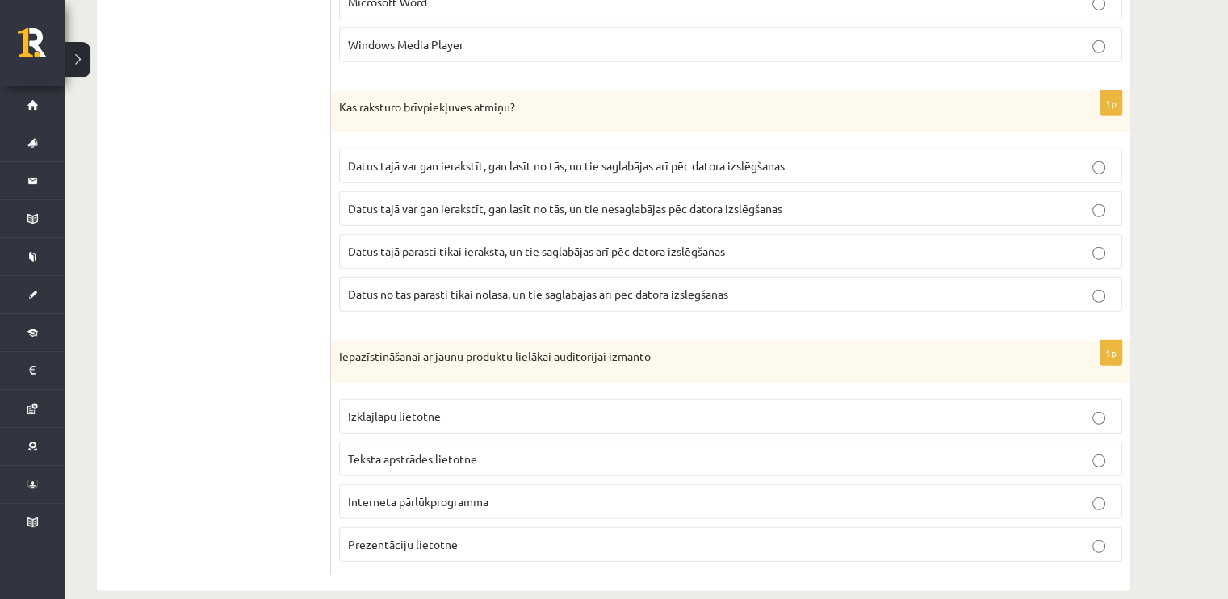
click at [368, 537] on span "Prezentāciju lietotne" at bounding box center [403, 544] width 110 height 15
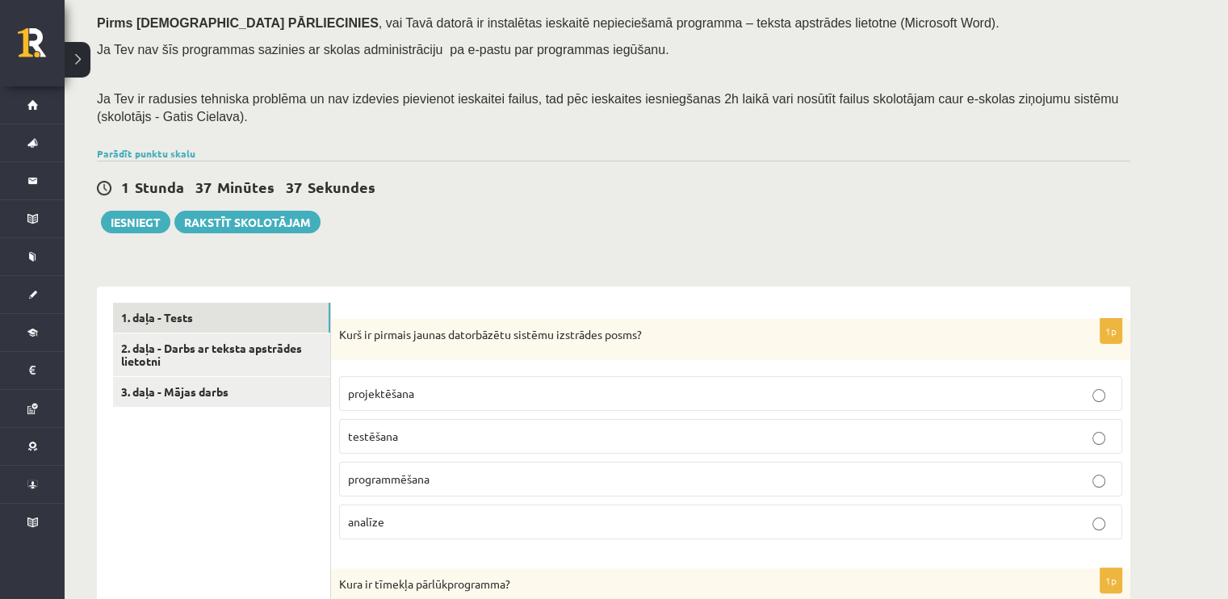
scroll to position [354, 0]
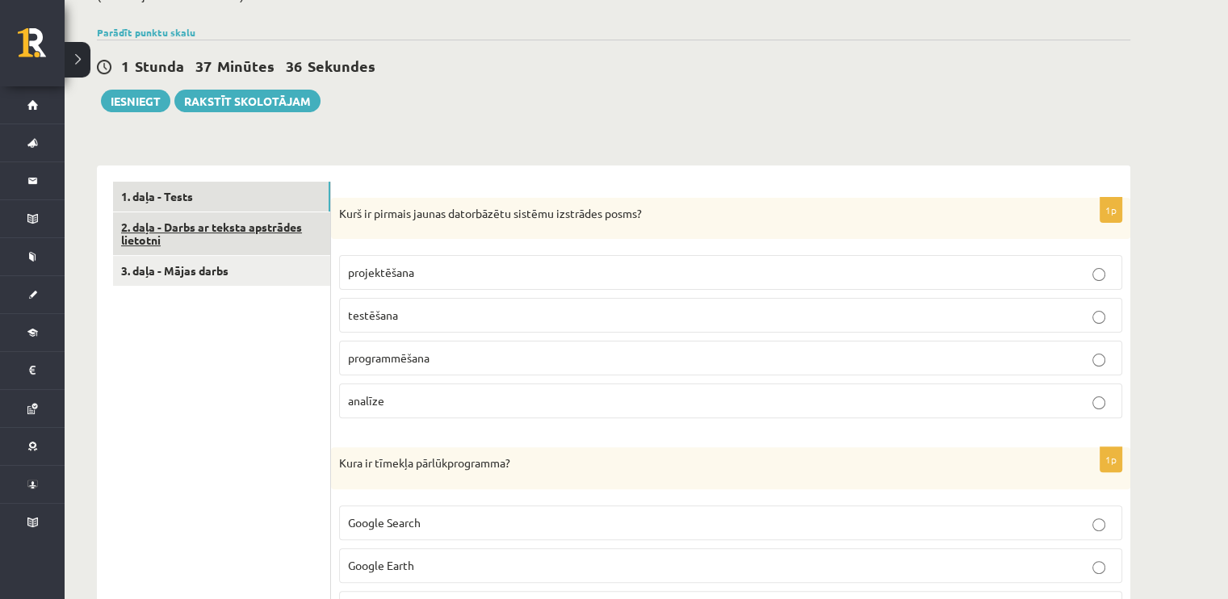
click at [263, 234] on link "2. daļa - Darbs ar teksta apstrādes lietotni" at bounding box center [221, 234] width 217 height 44
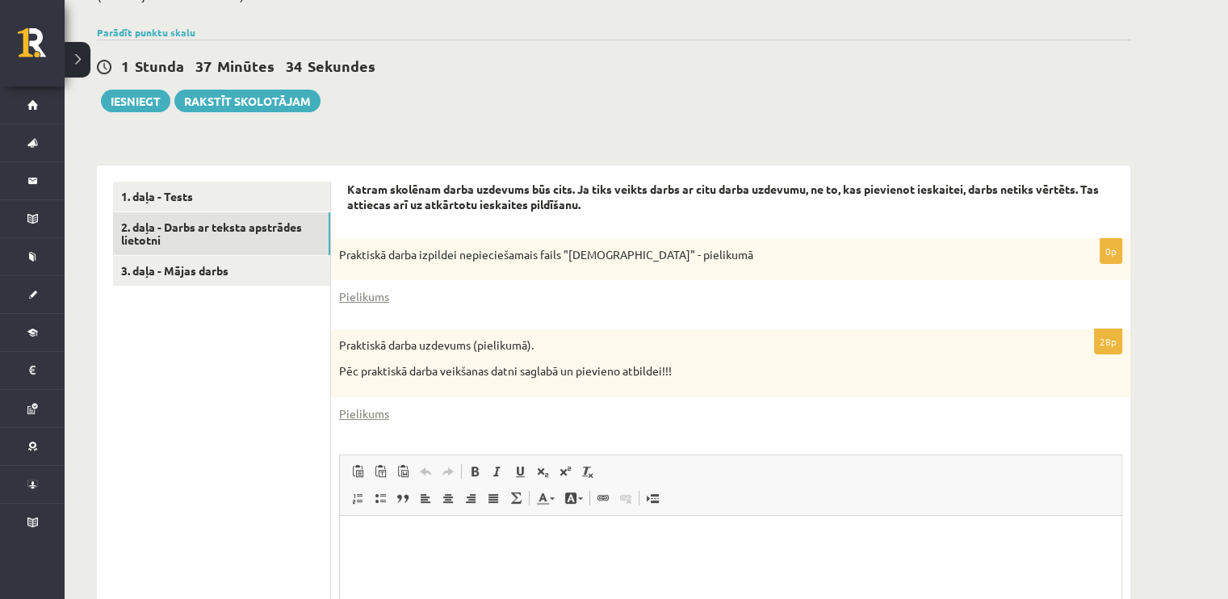
scroll to position [0, 0]
click at [367, 300] on link "Pielikums" at bounding box center [364, 296] width 50 height 17
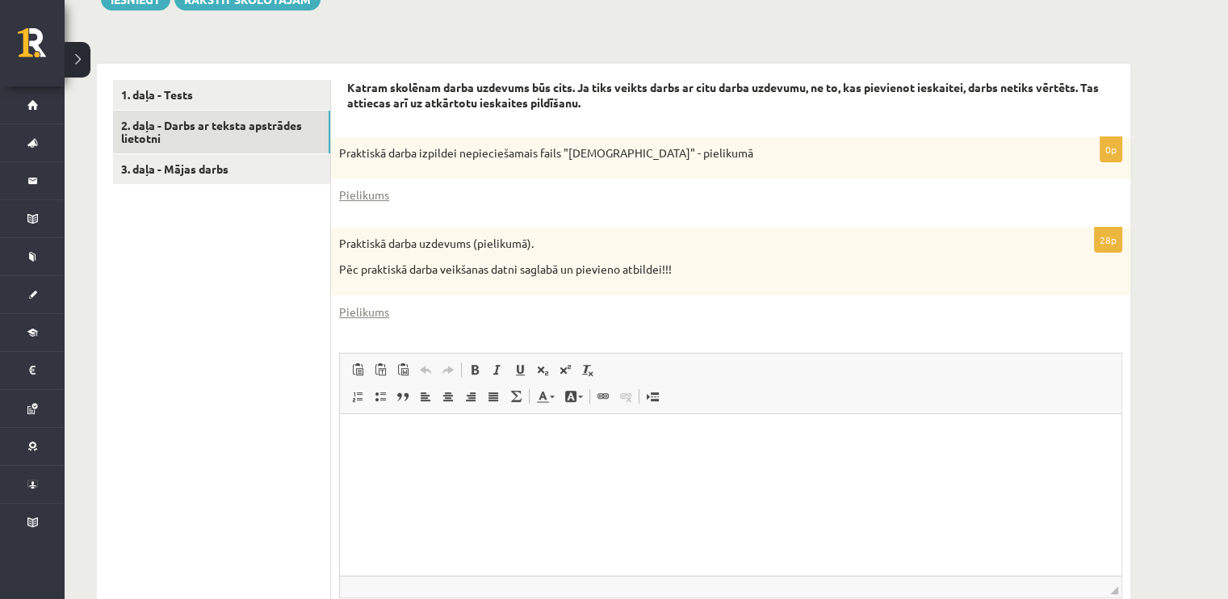
scroll to position [515, 0]
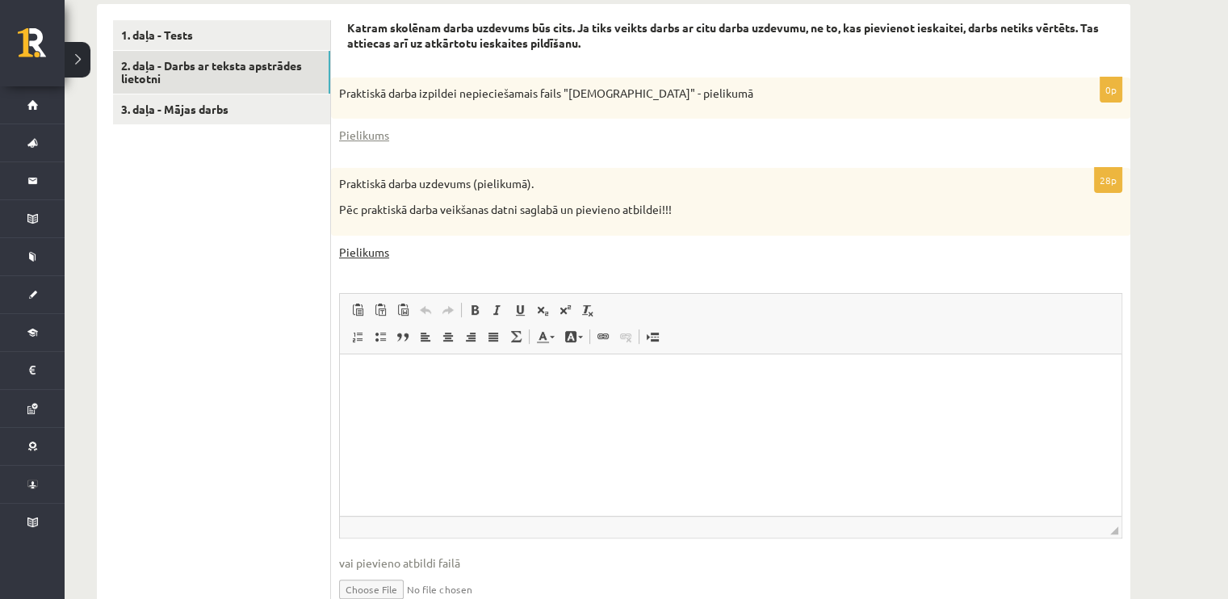
click at [350, 245] on link "Pielikums" at bounding box center [364, 252] width 50 height 17
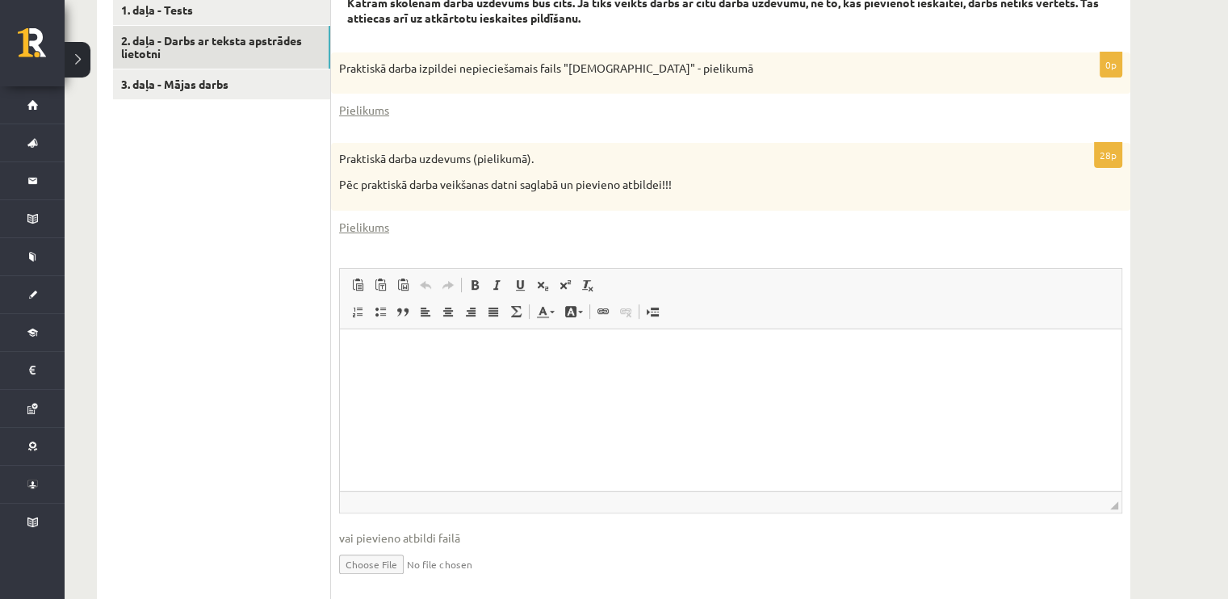
scroll to position [592, 0]
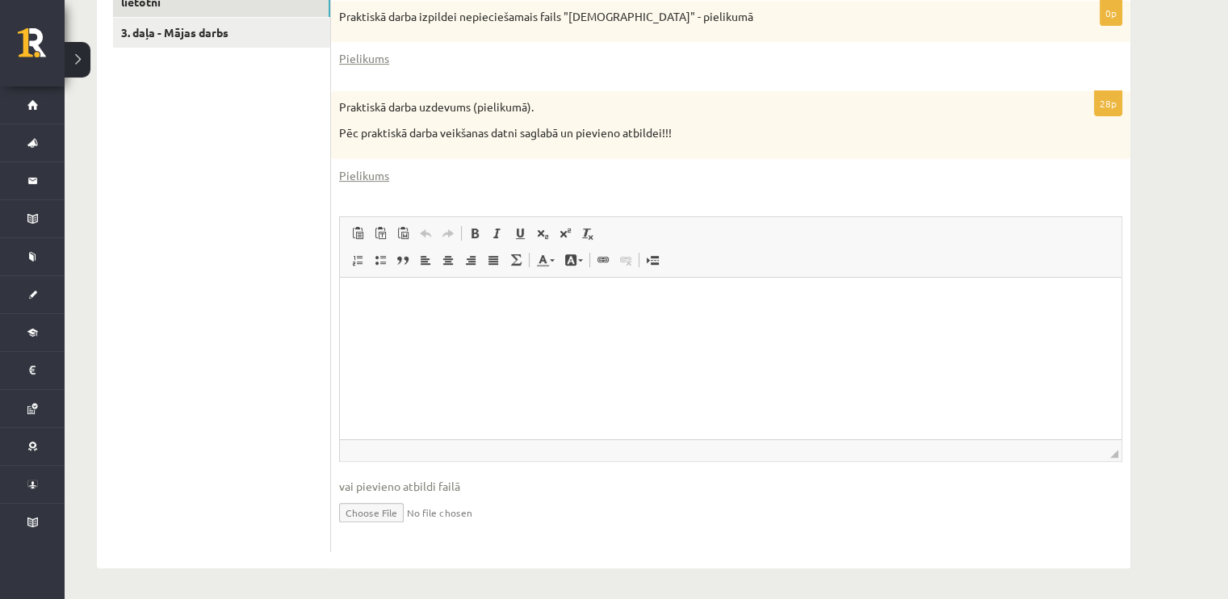
click at [390, 506] on input "file" at bounding box center [730, 511] width 783 height 33
type input "**********"
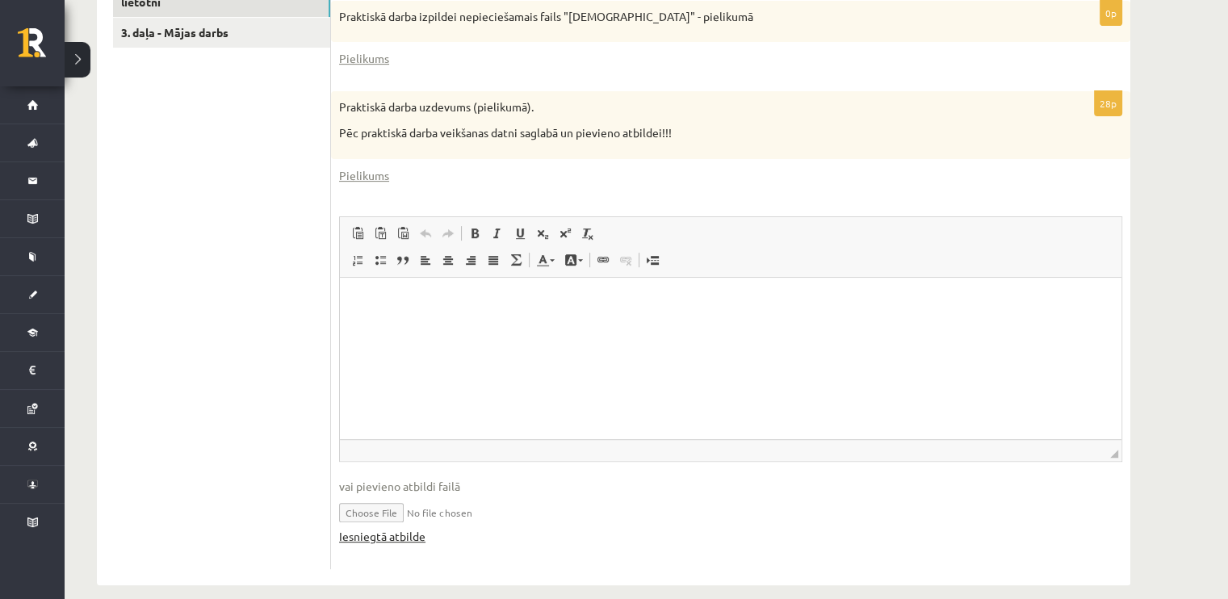
click at [402, 535] on link "Iesniegtā atbilde" at bounding box center [382, 536] width 86 height 17
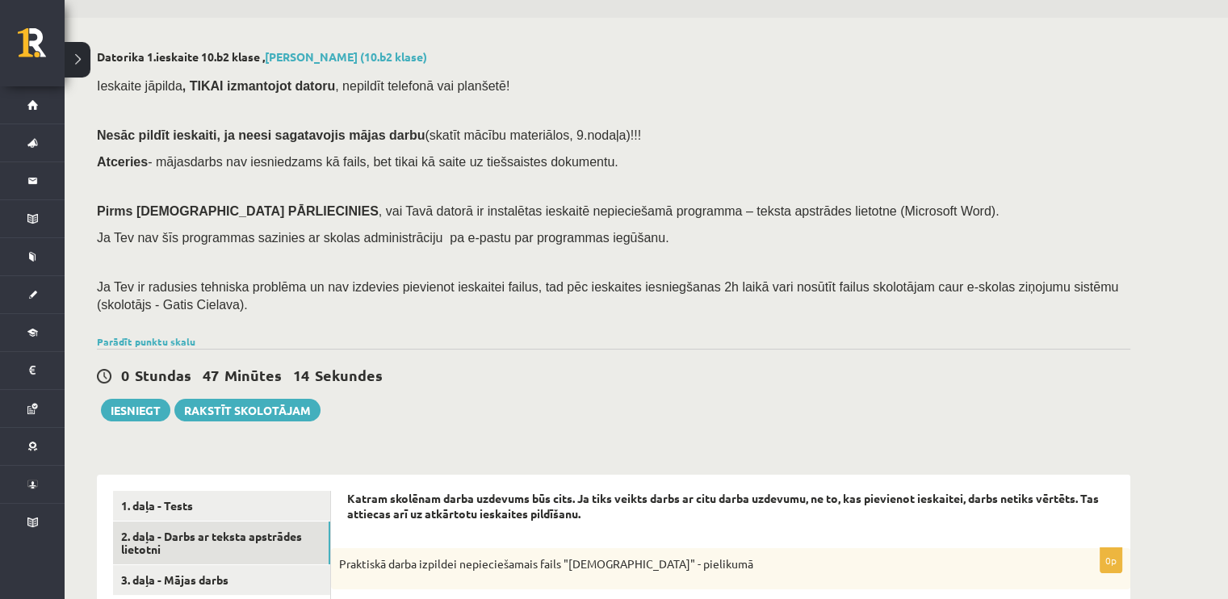
scroll to position [206, 0]
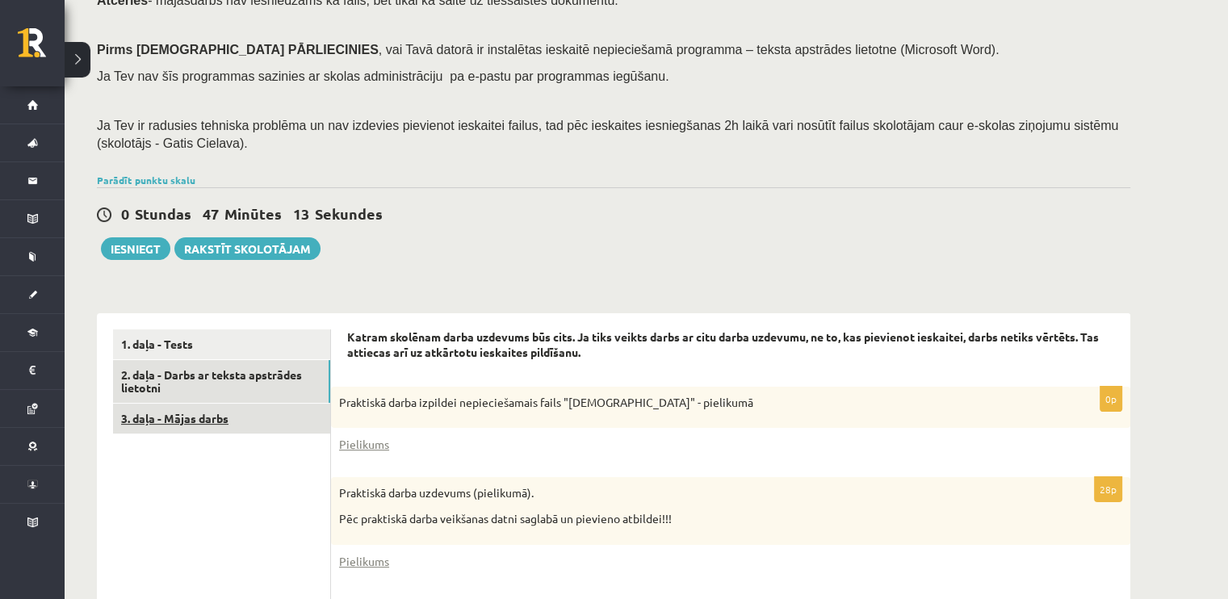
click at [197, 413] on link "3. daļa - Mājas darbs" at bounding box center [221, 419] width 217 height 30
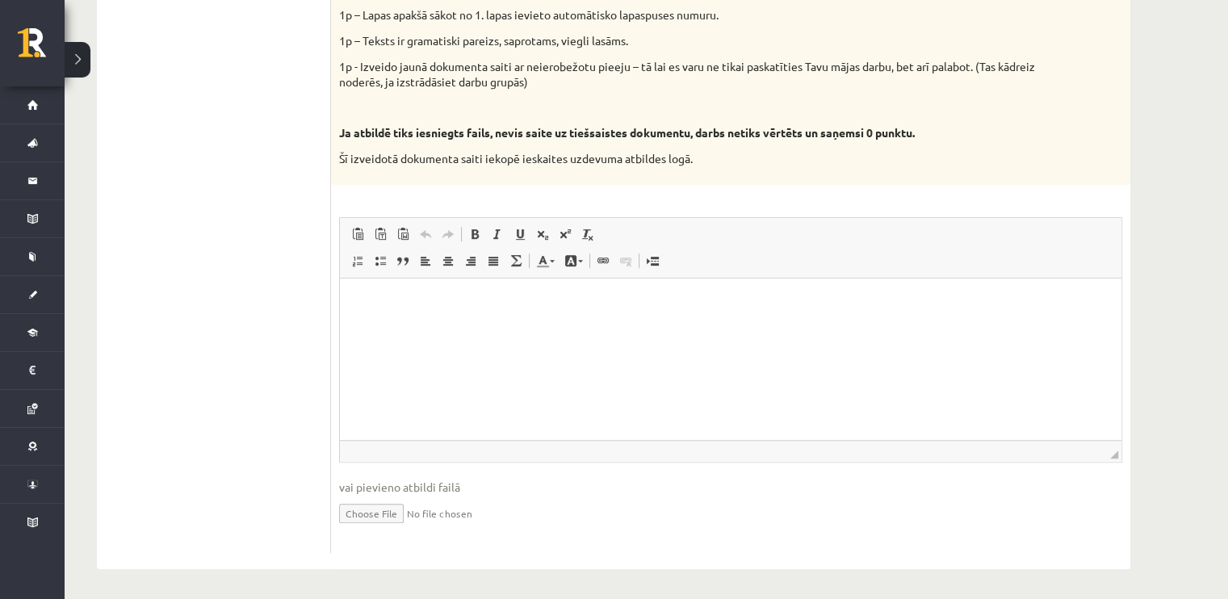
scroll to position [885, 0]
click at [437, 325] on html at bounding box center [731, 300] width 782 height 49
click at [392, 287] on html at bounding box center [731, 300] width 782 height 49
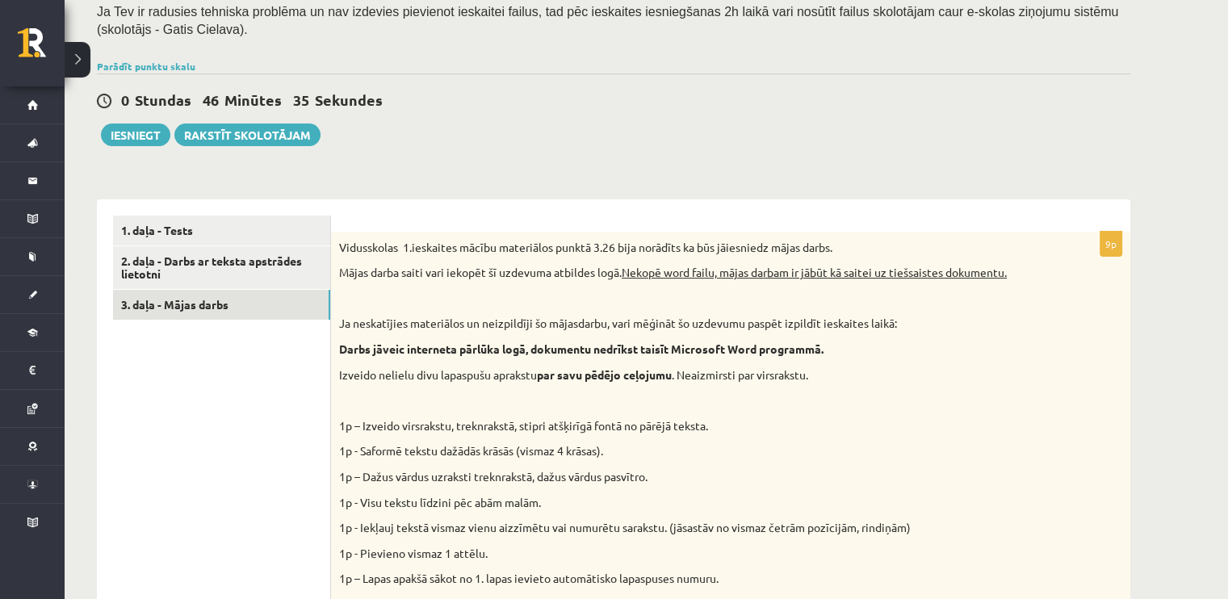
scroll to position [239, 0]
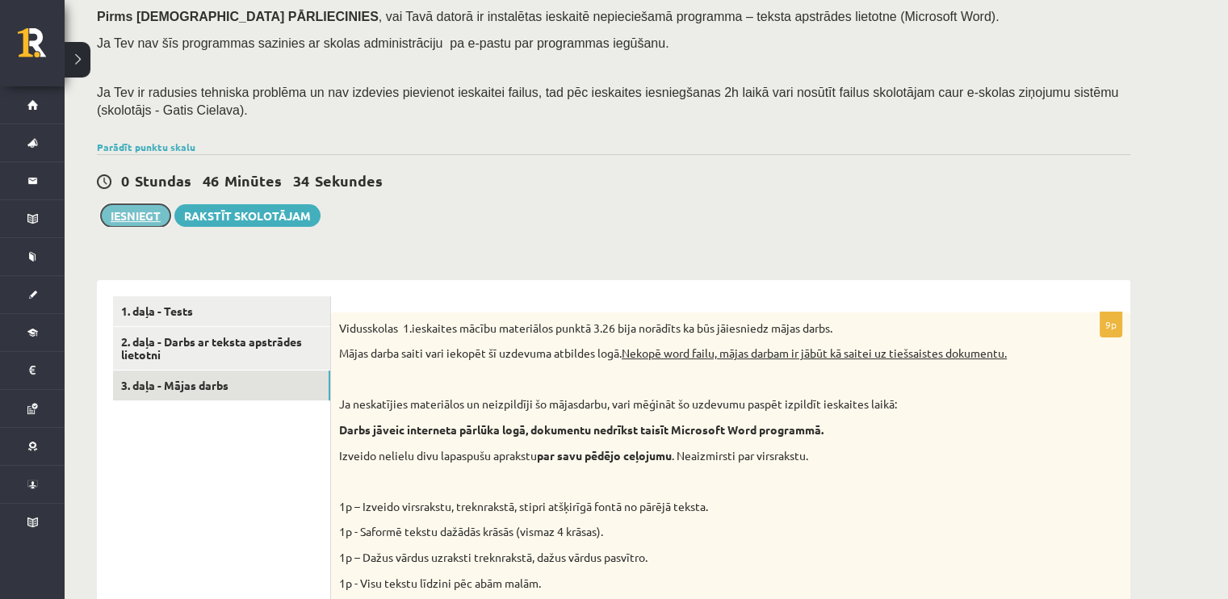
click at [135, 212] on button "Iesniegt" at bounding box center [135, 215] width 69 height 23
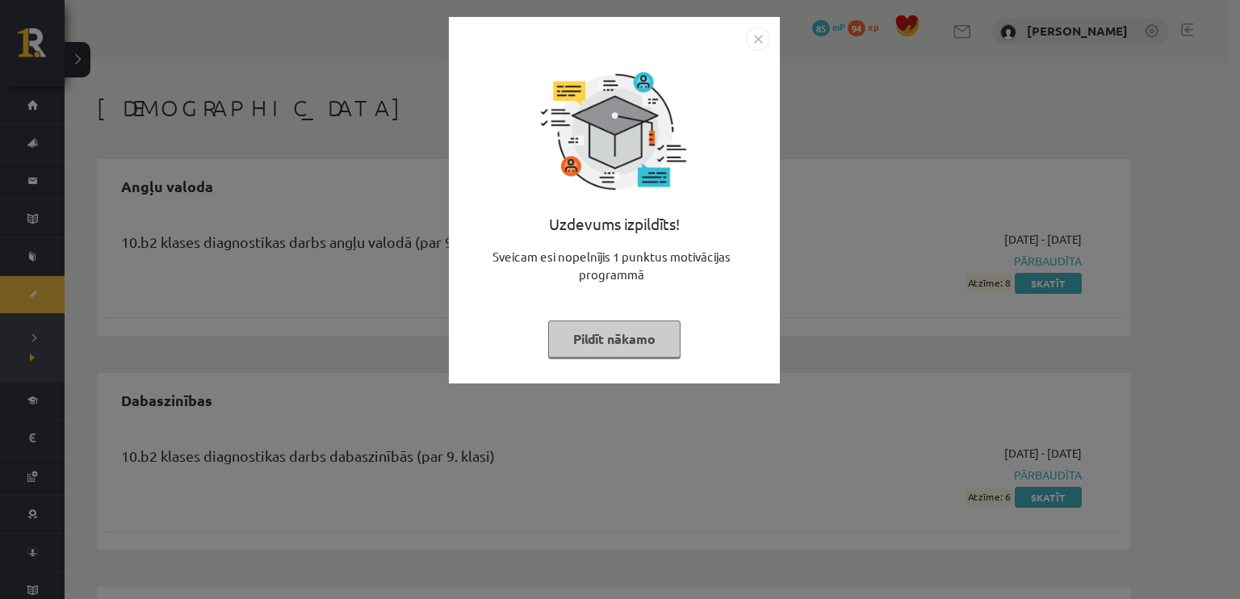
click at [614, 347] on button "Pildīt nākamo" at bounding box center [614, 339] width 132 height 37
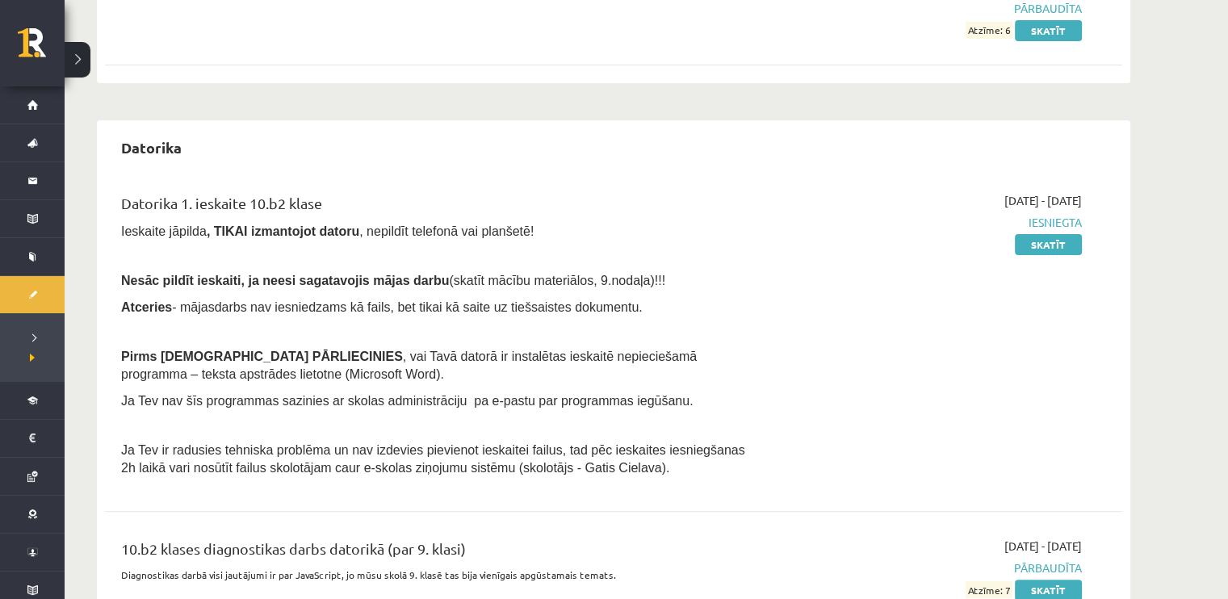
scroll to position [485, 0]
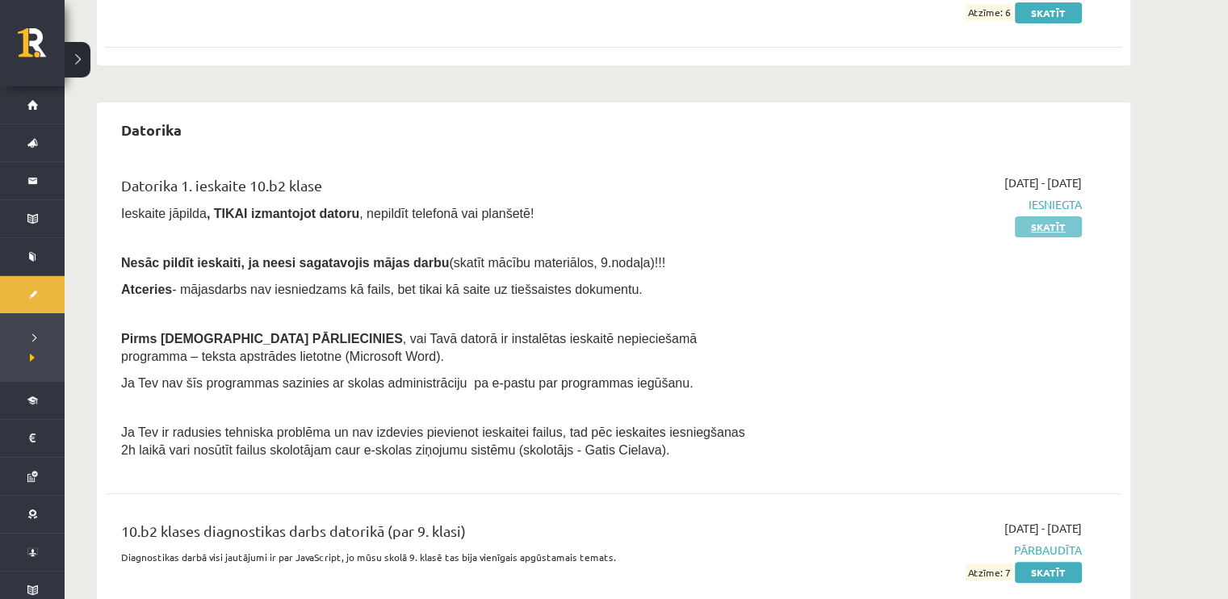
click at [1039, 218] on link "Skatīt" at bounding box center [1048, 226] width 67 height 21
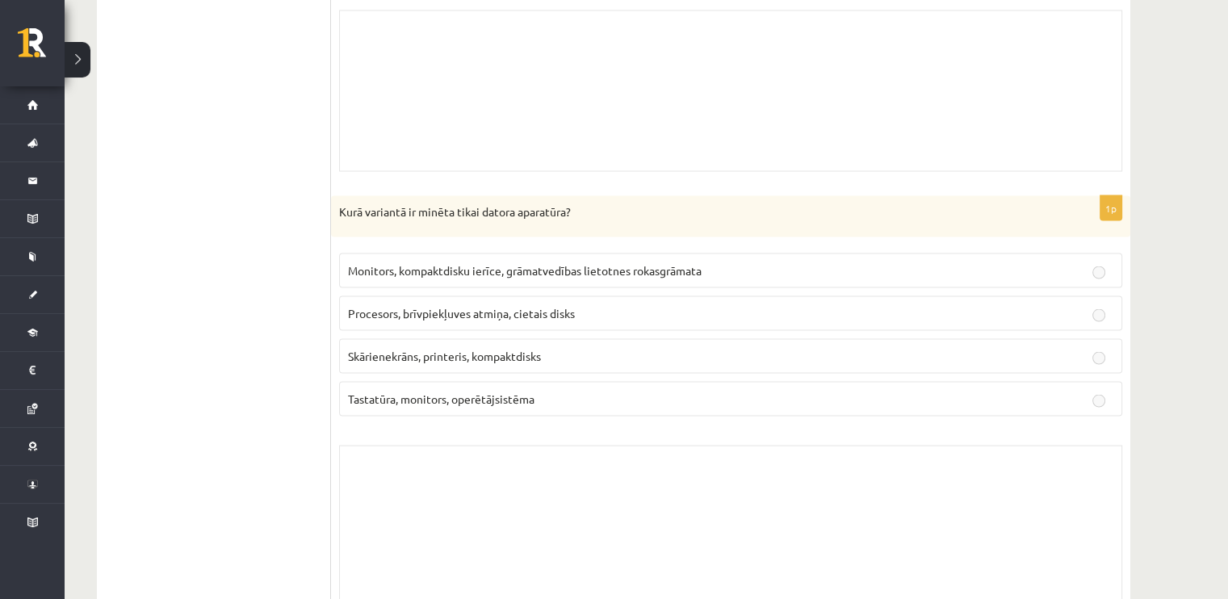
scroll to position [3069, 0]
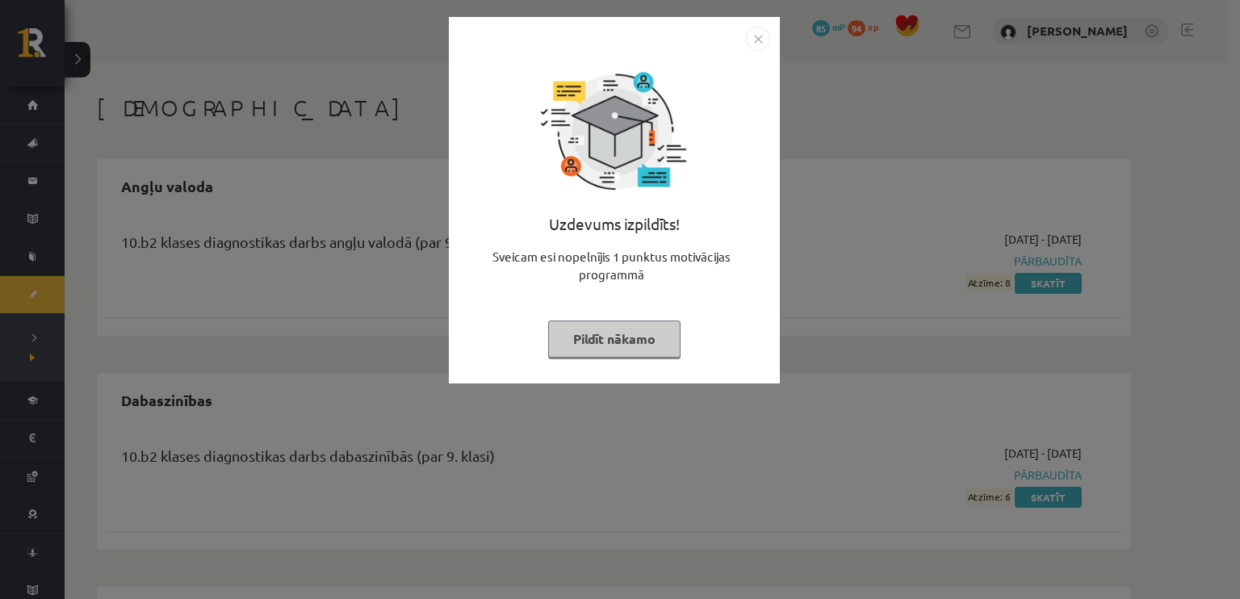
scroll to position [485, 0]
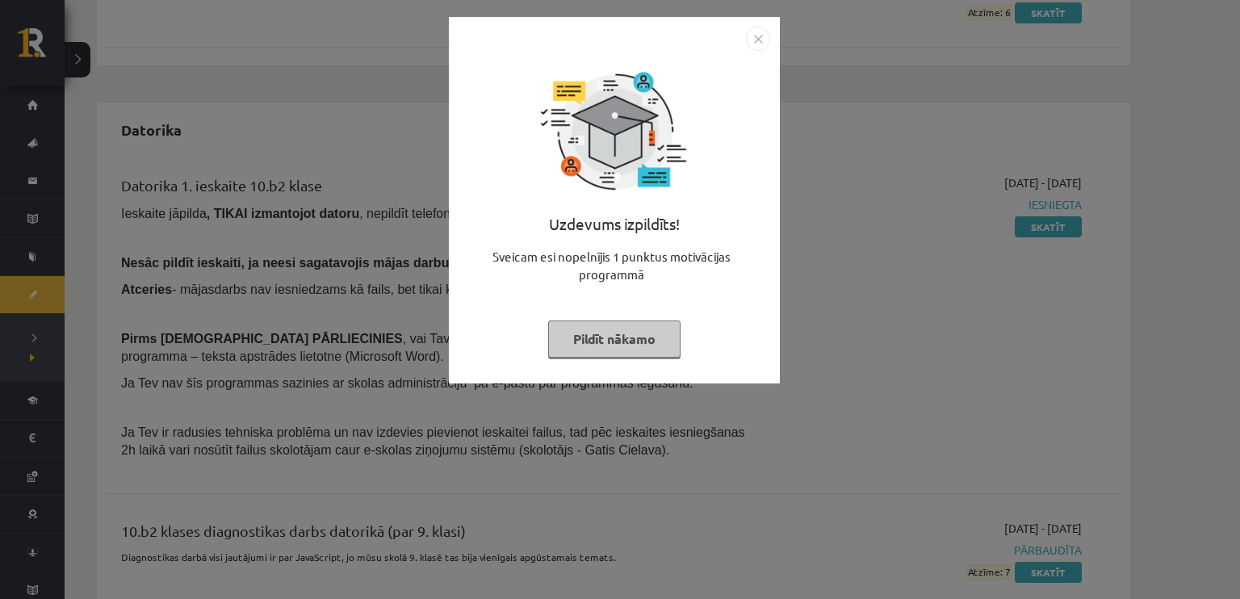
click at [622, 345] on button "Pildīt nākamo" at bounding box center [614, 339] width 132 height 37
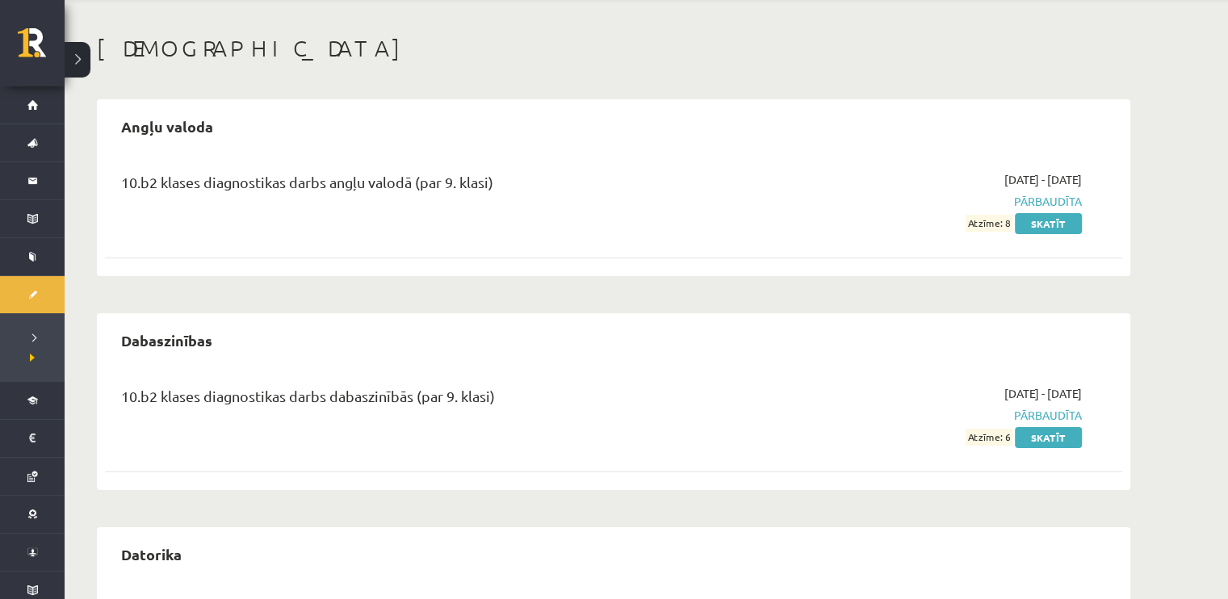
scroll to position [0, 0]
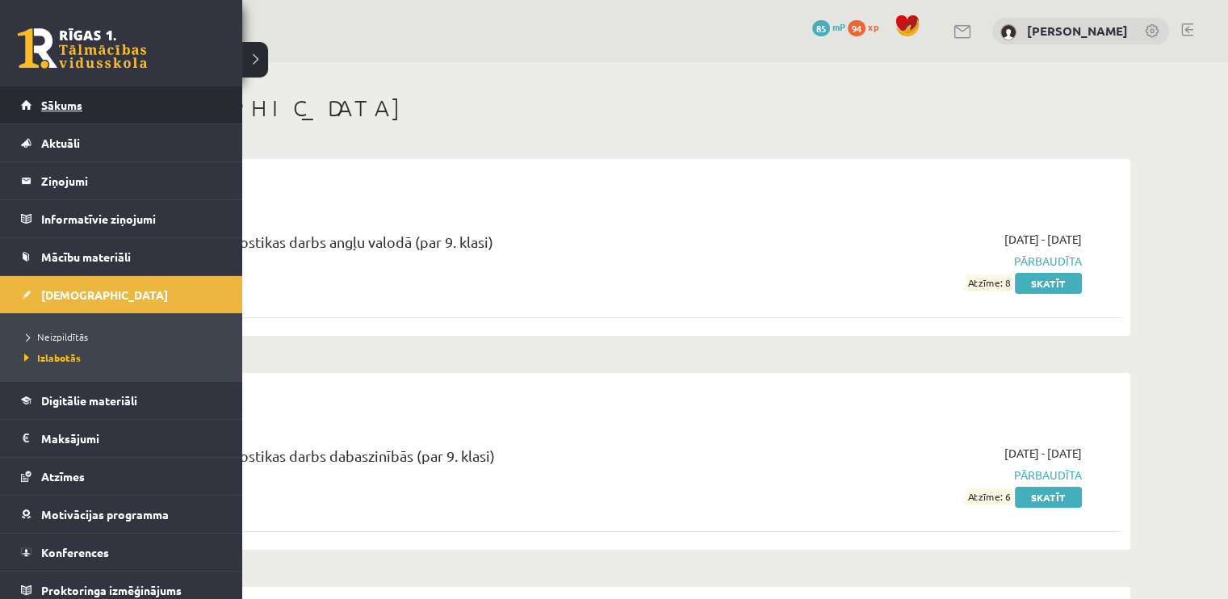
click at [47, 103] on span "Sākums" at bounding box center [61, 105] width 41 height 15
